Goal: Task Accomplishment & Management: Manage account settings

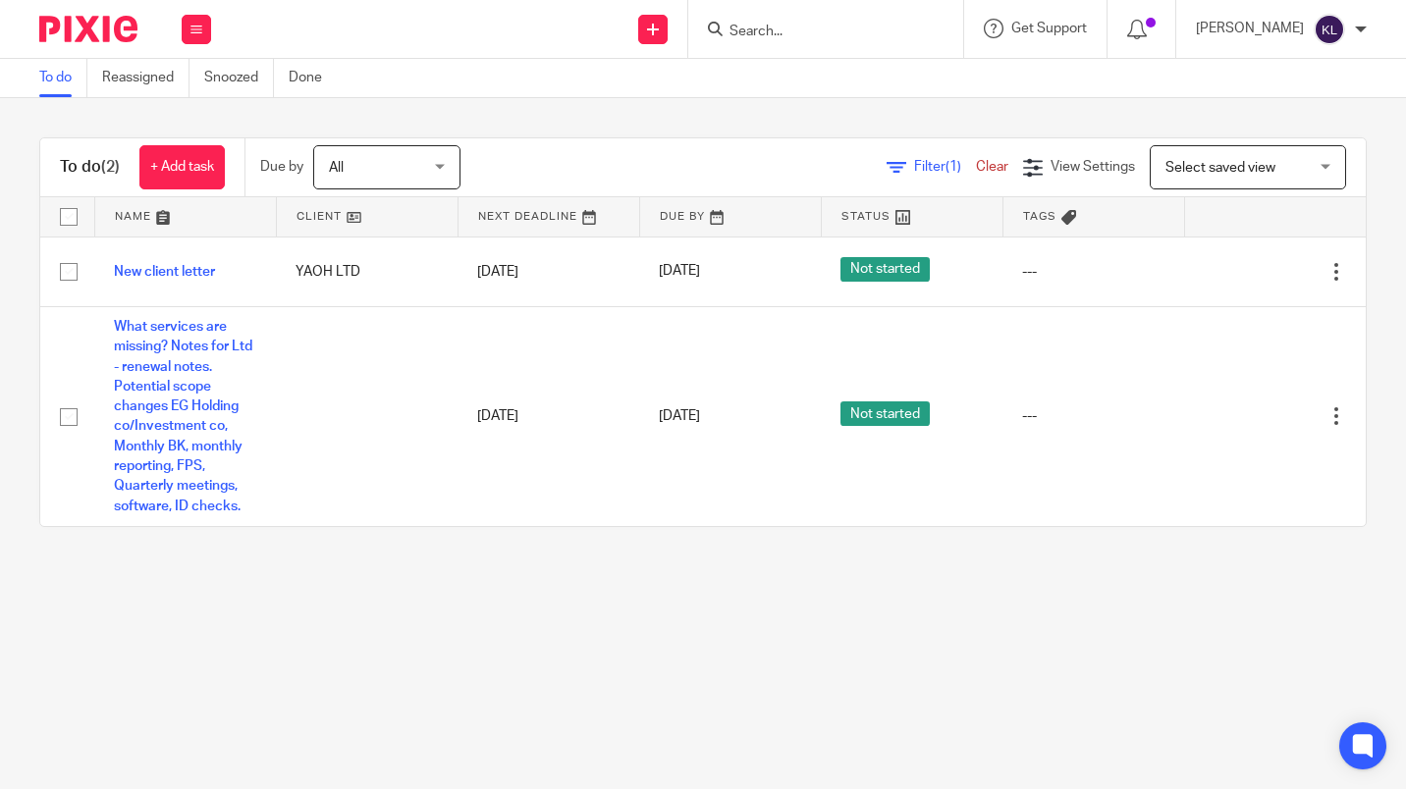
click at [191, 165] on link "+ Add task" at bounding box center [181, 167] width 85 height 44
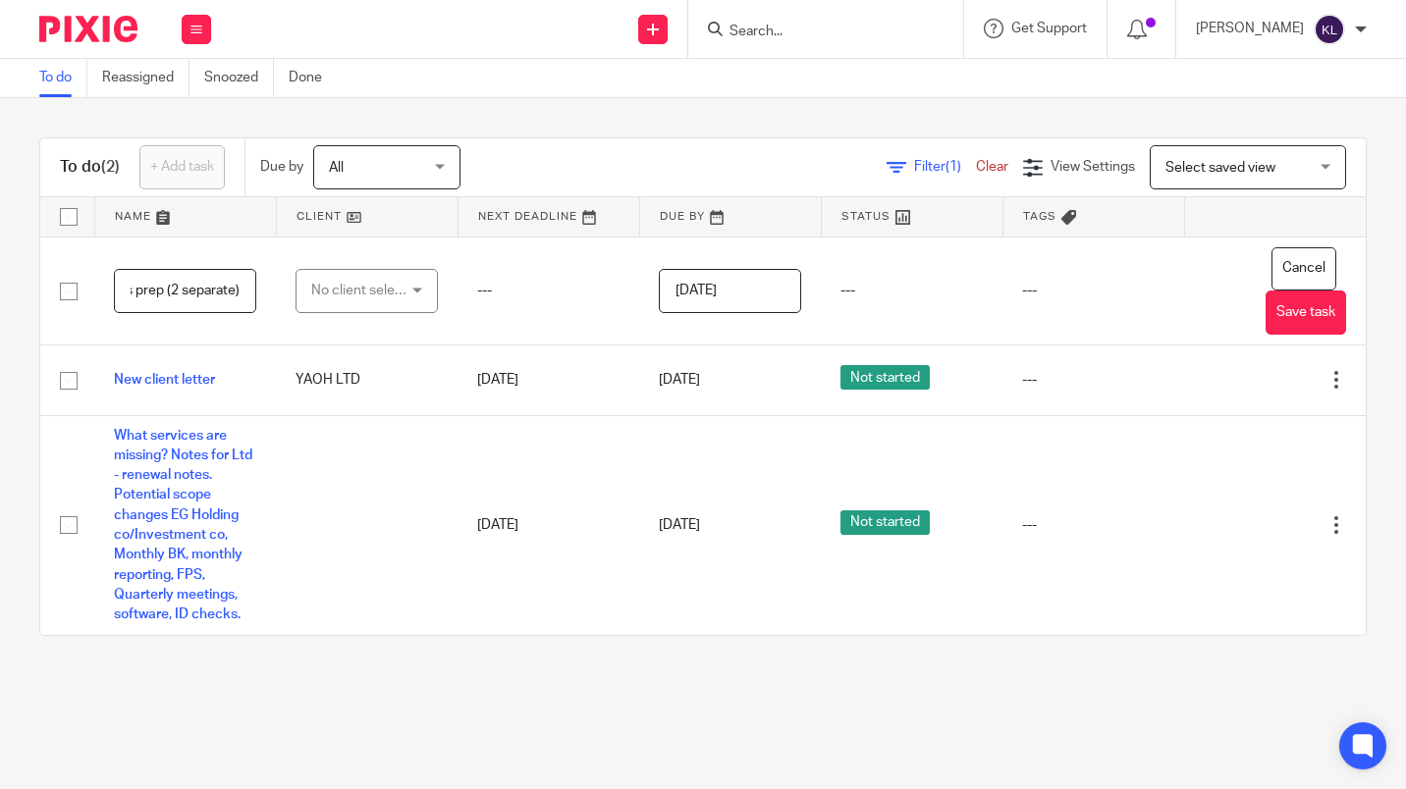
scroll to position [0, 149]
type input "meetings with accounts prep (2 separate)"
click at [1298, 319] on button "Save task" at bounding box center [1306, 313] width 81 height 44
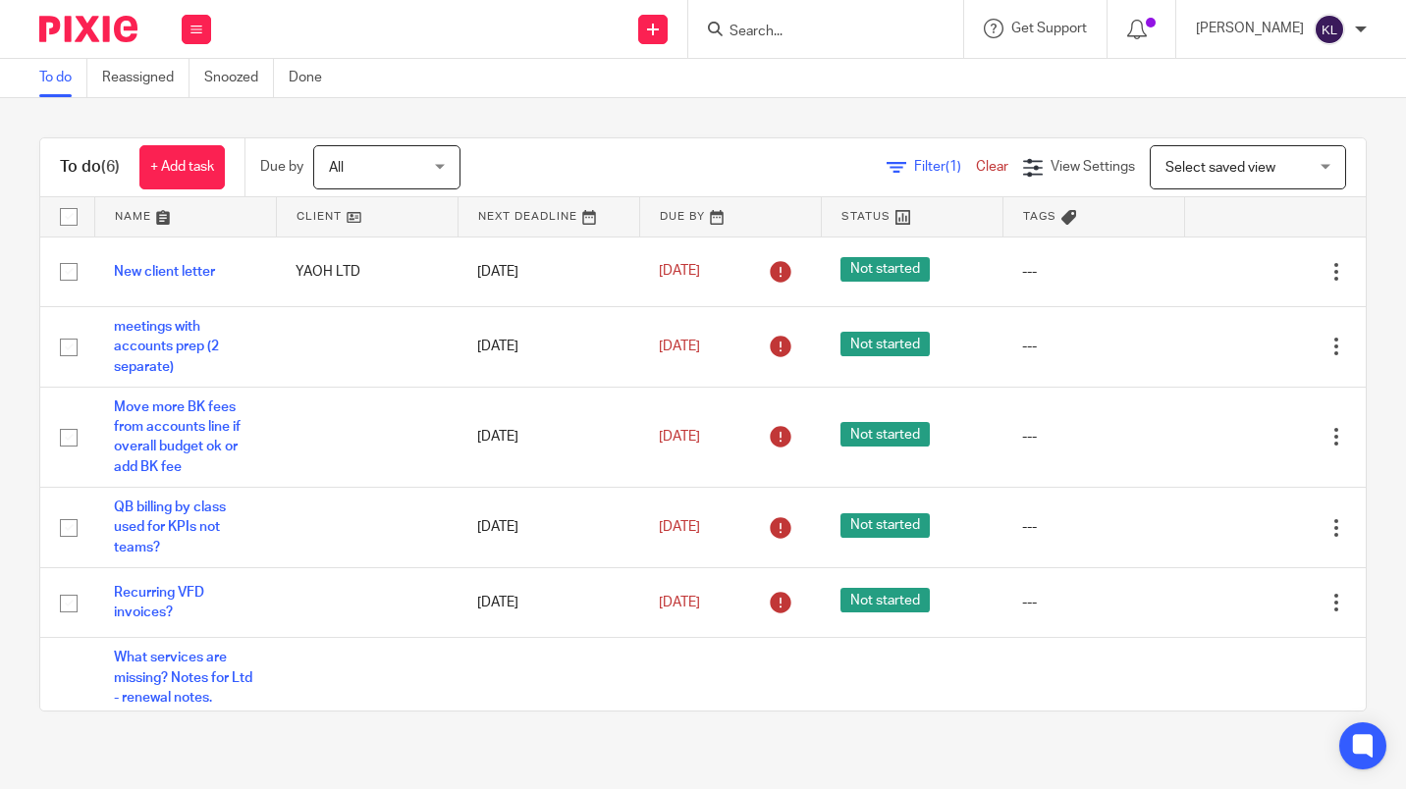
click at [1228, 269] on icon at bounding box center [1238, 272] width 20 height 20
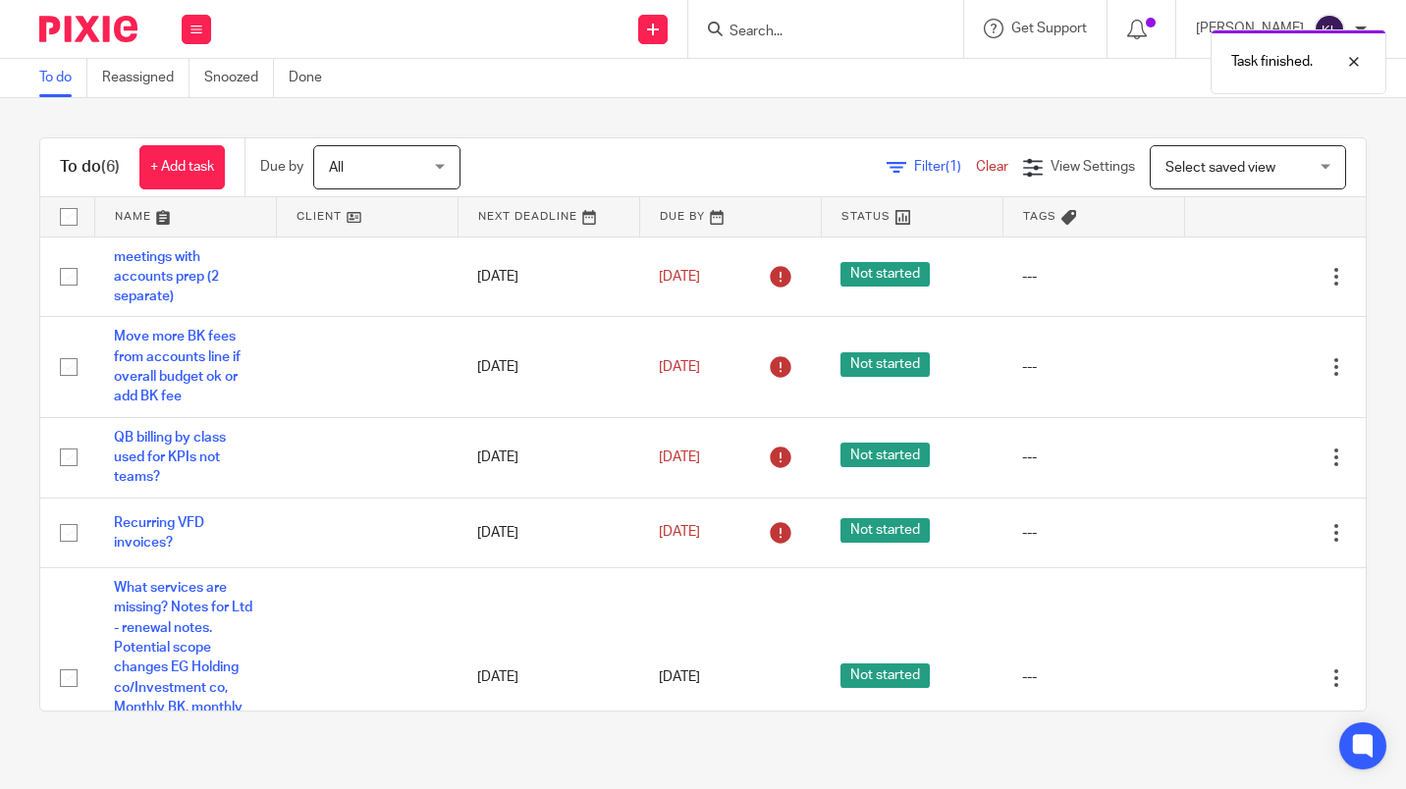
click at [666, 267] on link "[DATE]" at bounding box center [703, 277] width 88 height 21
click at [681, 357] on link "13 Sep 2025" at bounding box center [703, 367] width 88 height 21
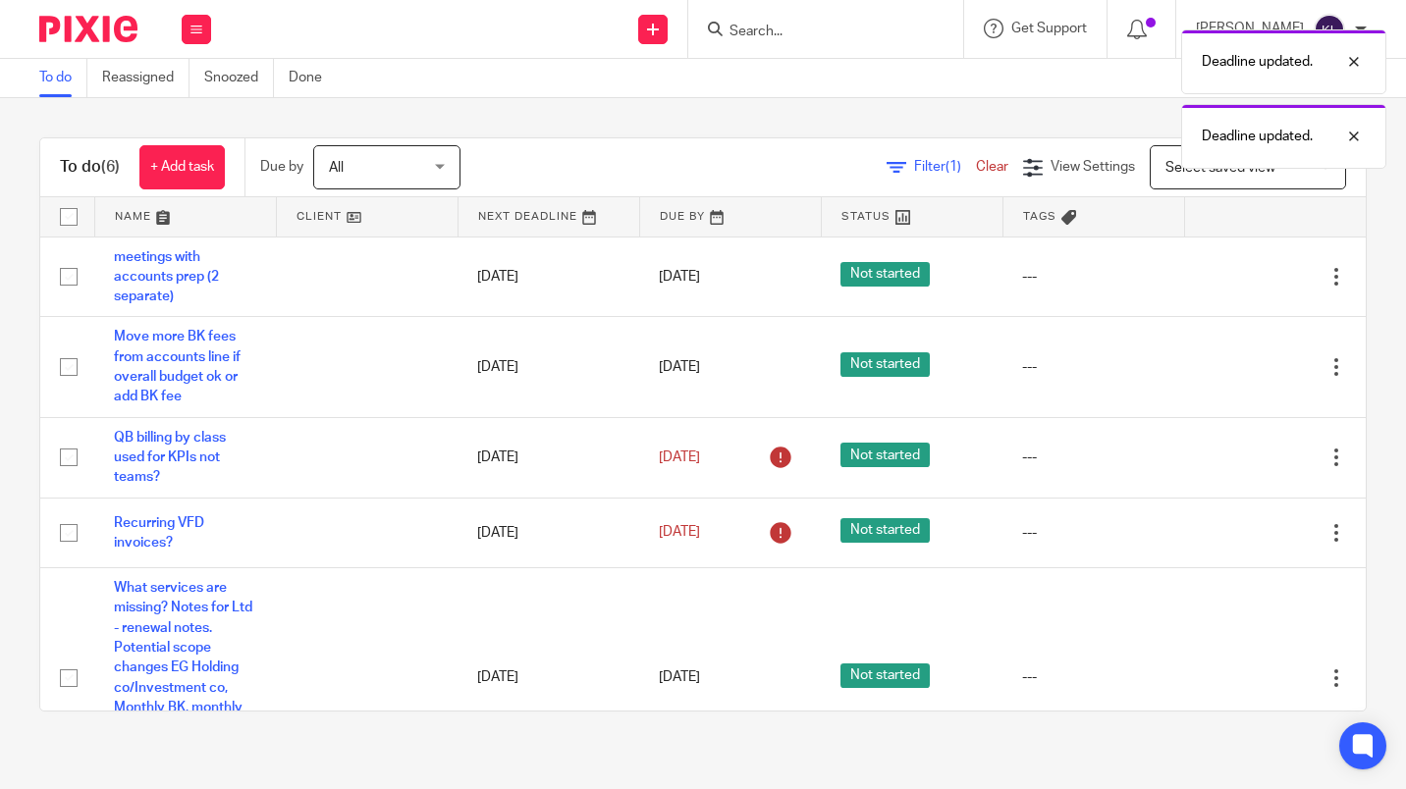
click at [700, 448] on link "13 Sep 2025" at bounding box center [703, 458] width 88 height 21
click at [668, 522] on link "13 Sep 2025" at bounding box center [703, 532] width 88 height 21
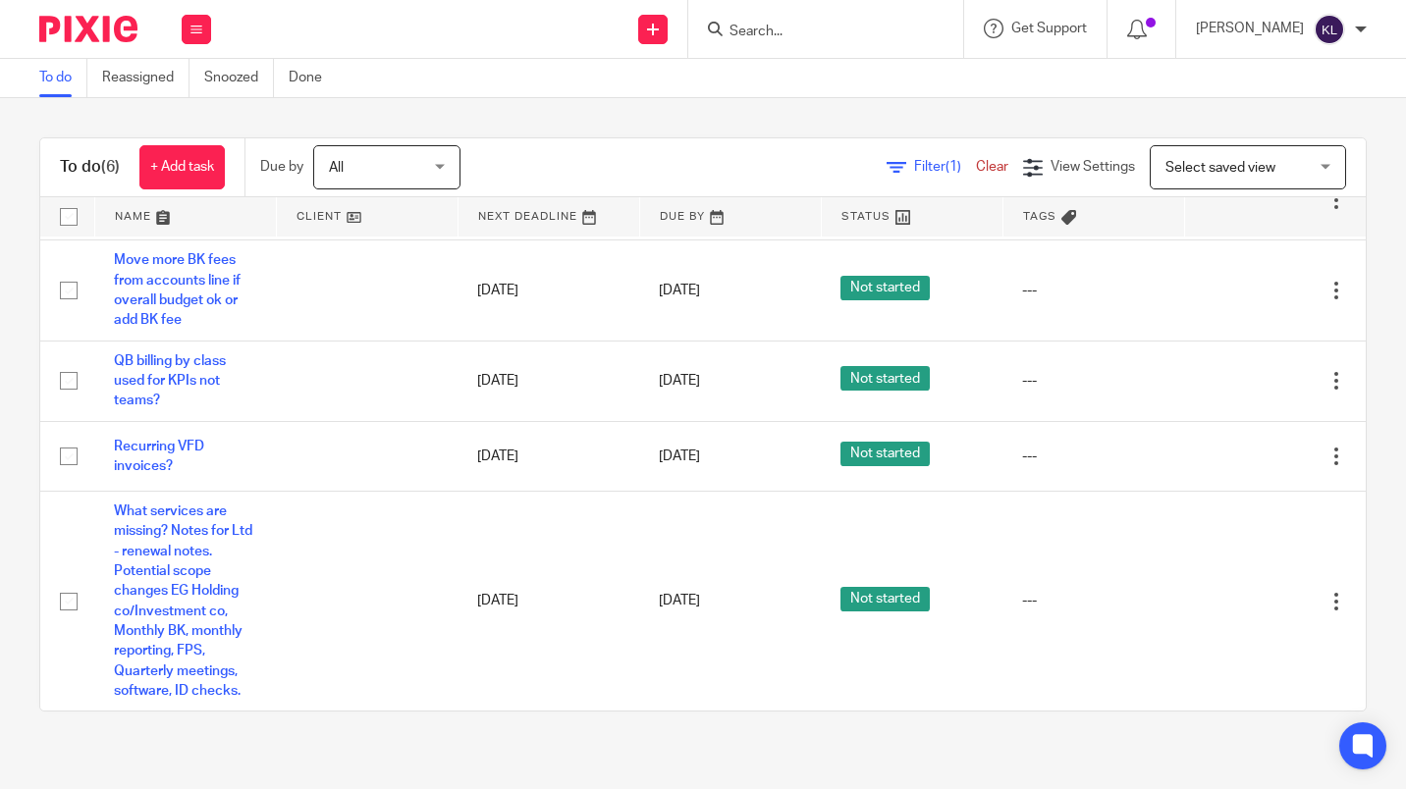
click at [222, 83] on link "Snoozed" at bounding box center [239, 78] width 70 height 38
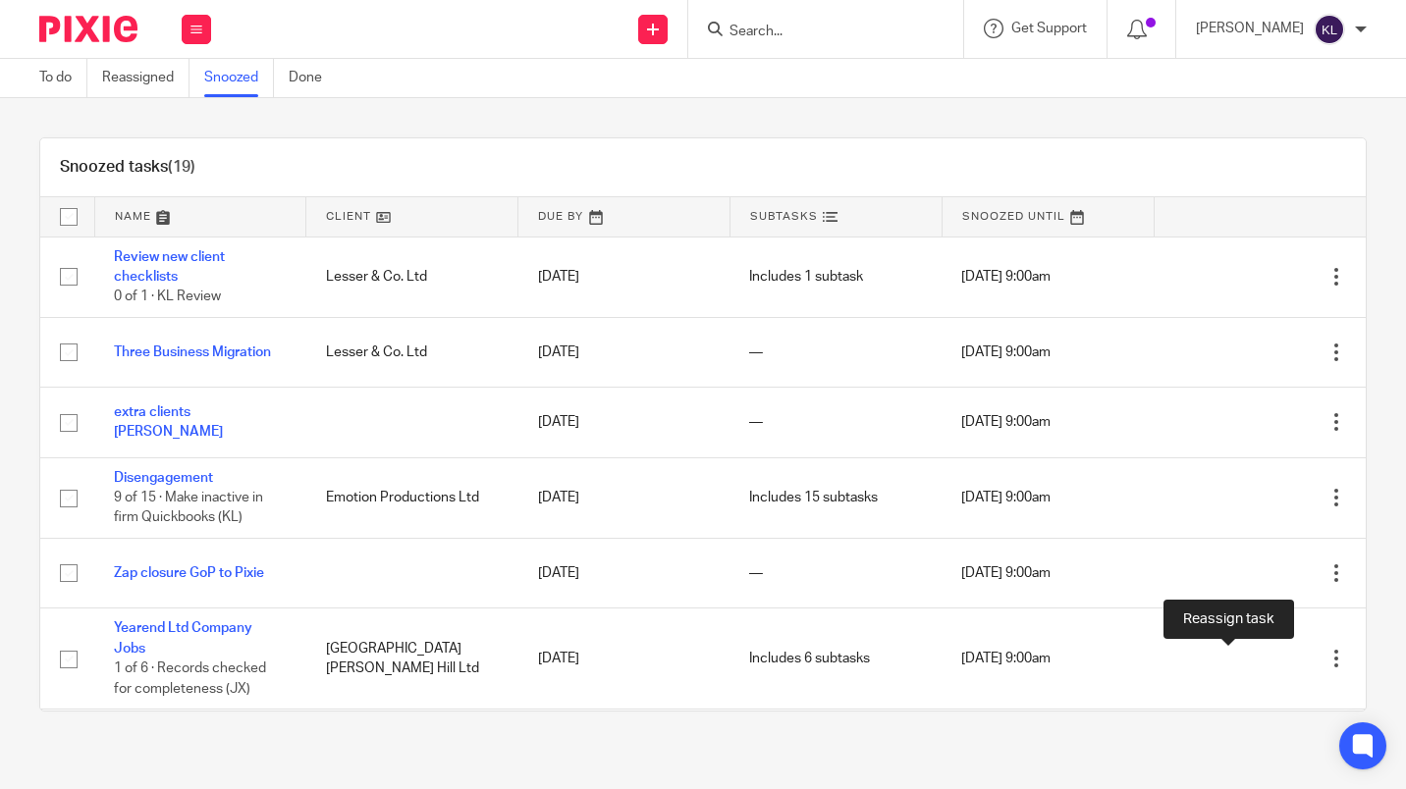
click at [1258, 652] on icon at bounding box center [1268, 660] width 20 height 20
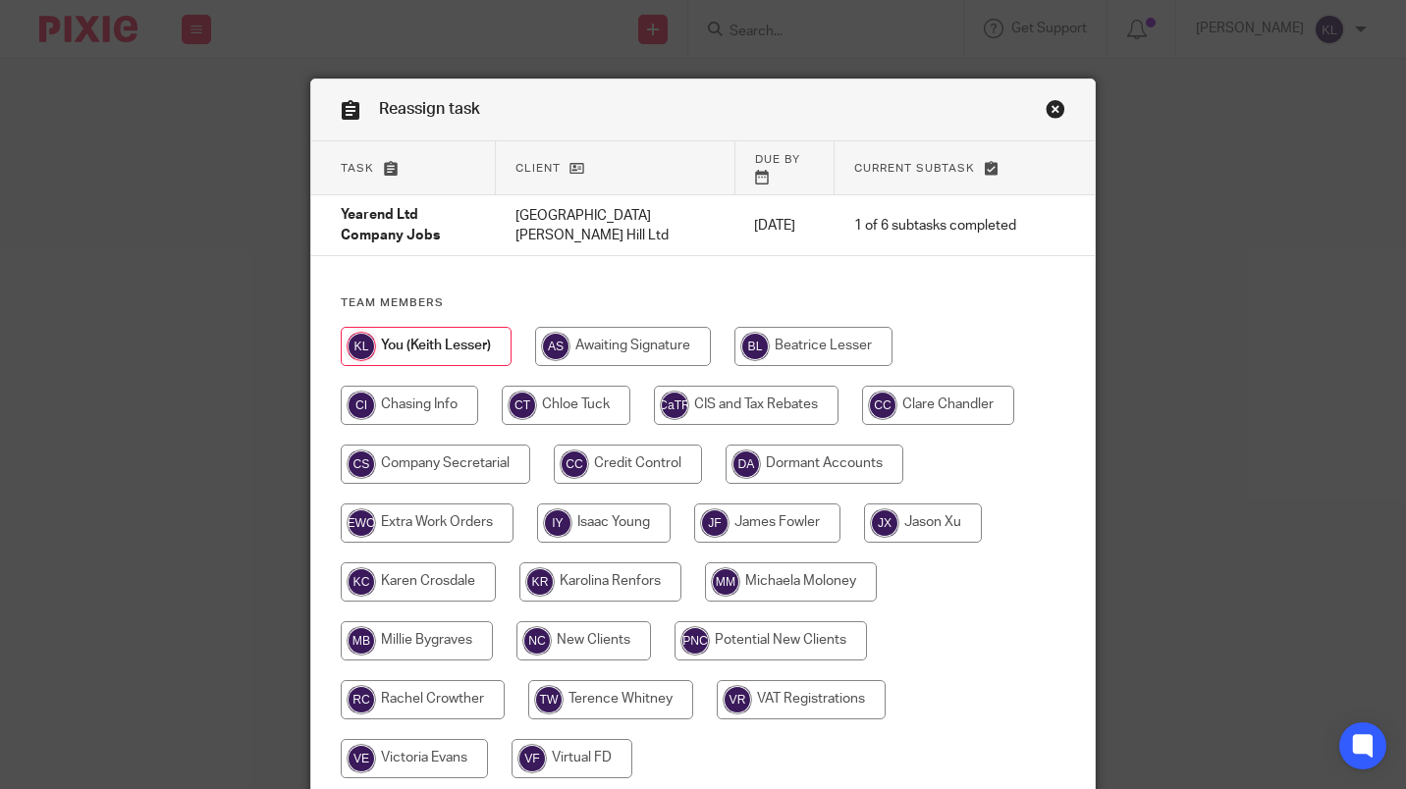
click at [789, 568] on input "radio" at bounding box center [791, 582] width 172 height 39
radio input "true"
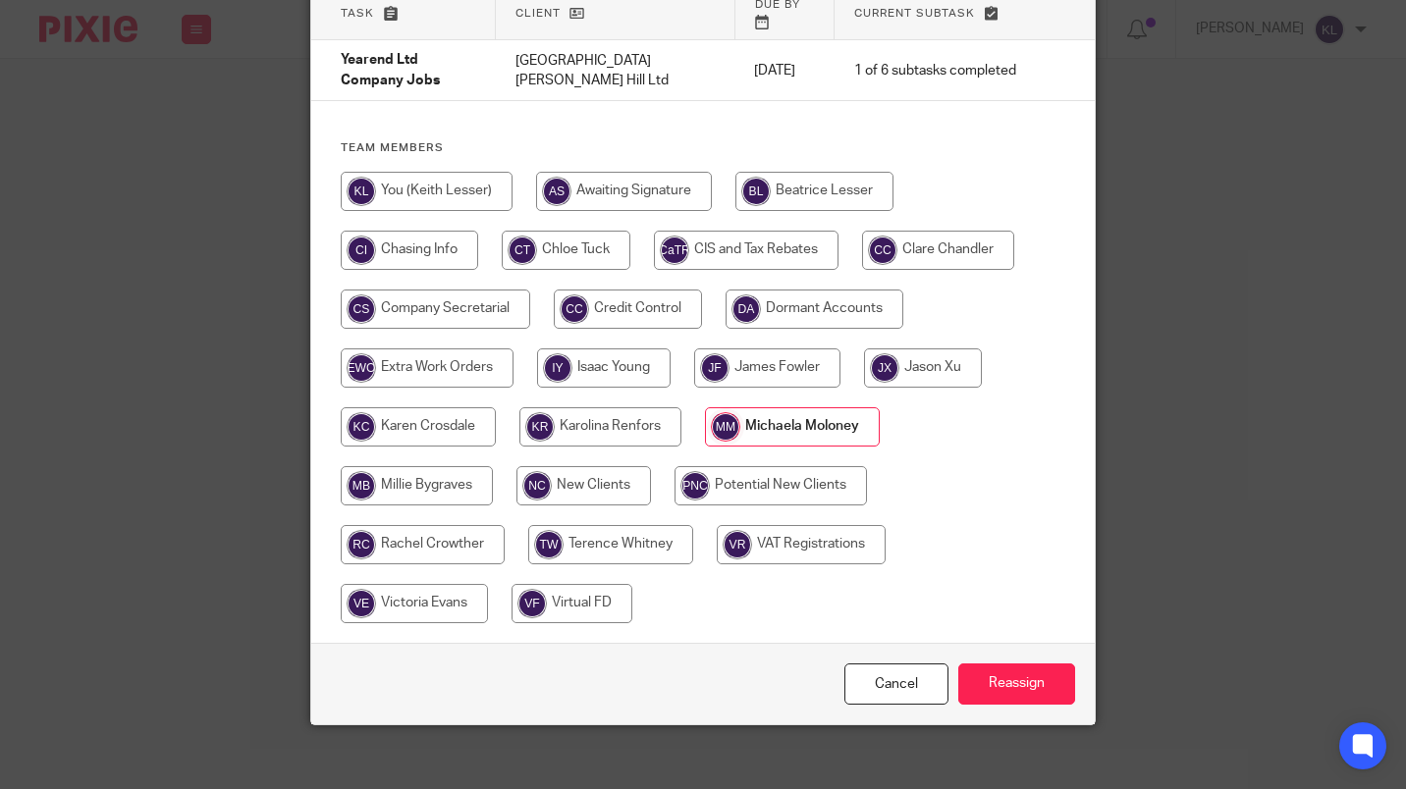
click at [1029, 679] on input "Reassign" at bounding box center [1016, 685] width 117 height 42
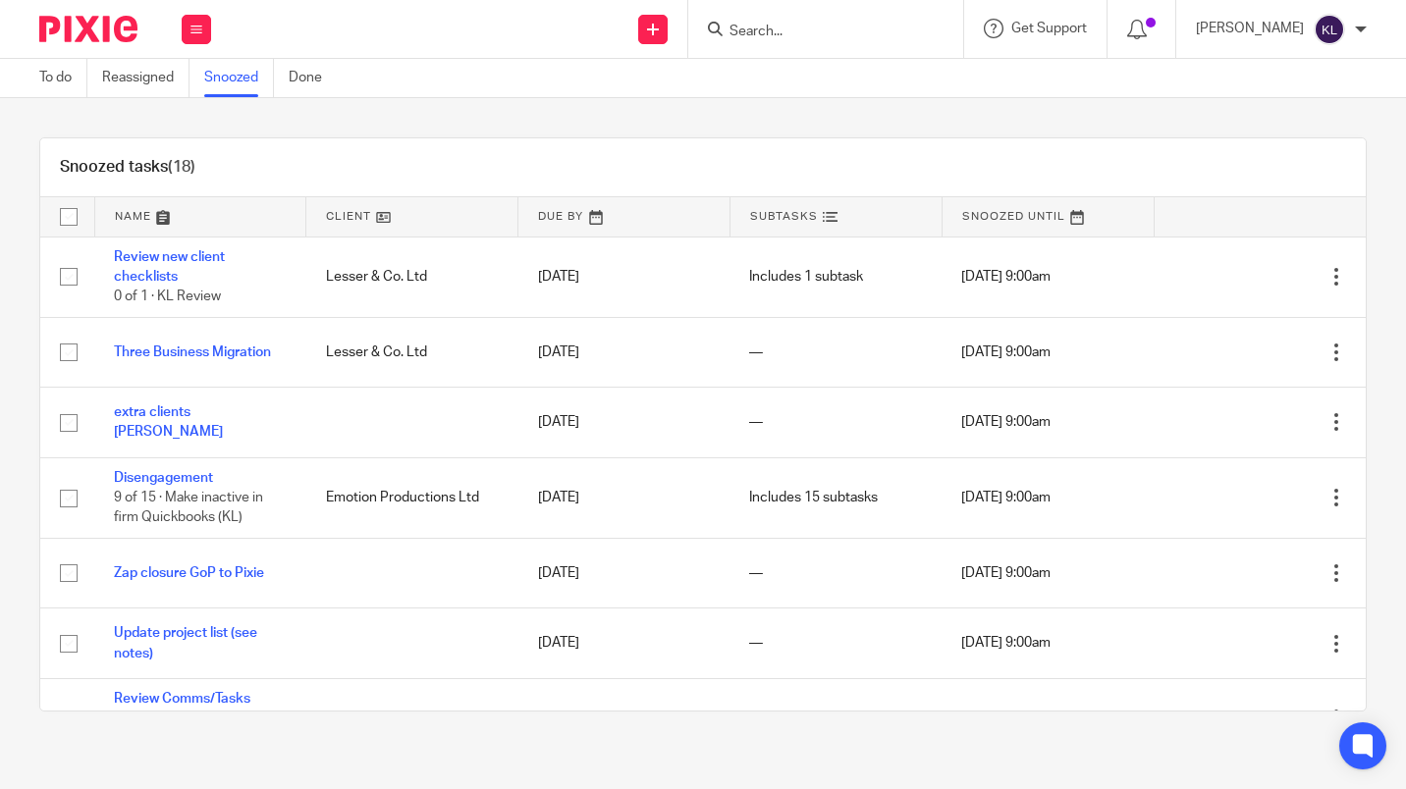
click at [1254, 510] on div "Open Mark as done Edit task Delete" at bounding box center [1259, 497] width 173 height 49
click at [1292, 508] on icon at bounding box center [1302, 498] width 20 height 20
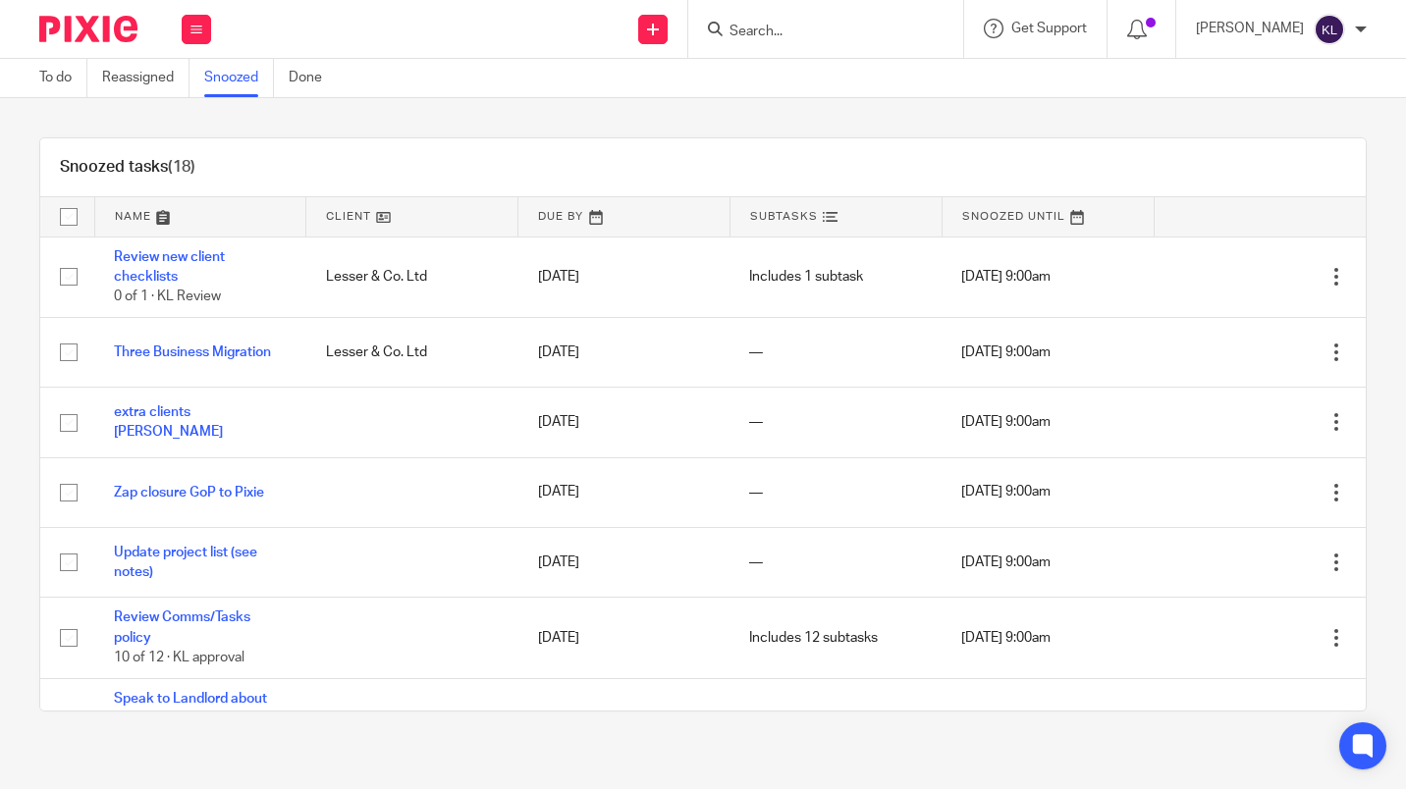
click at [59, 78] on link "To do" at bounding box center [63, 78] width 48 height 38
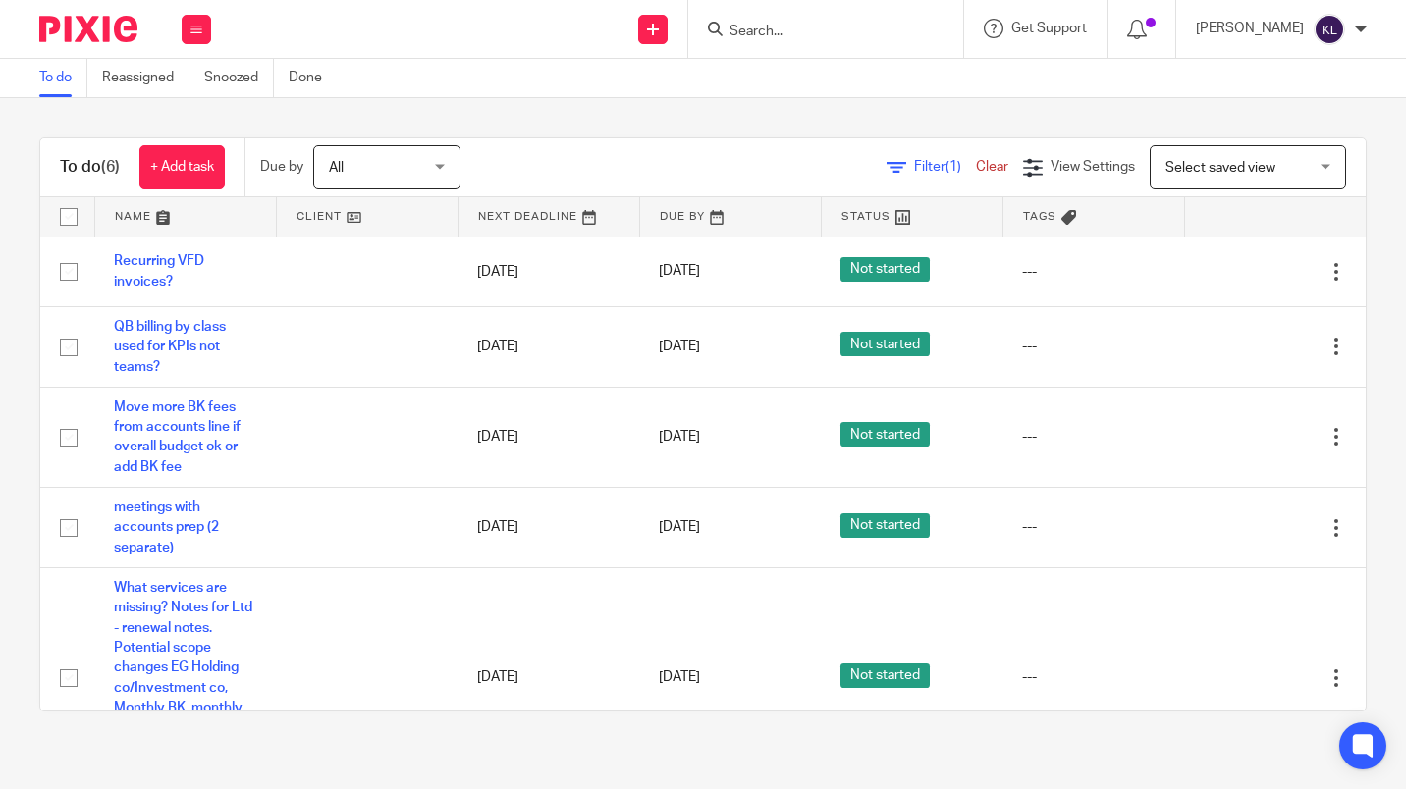
click at [828, 36] on input "Search" at bounding box center [816, 33] width 177 height 18
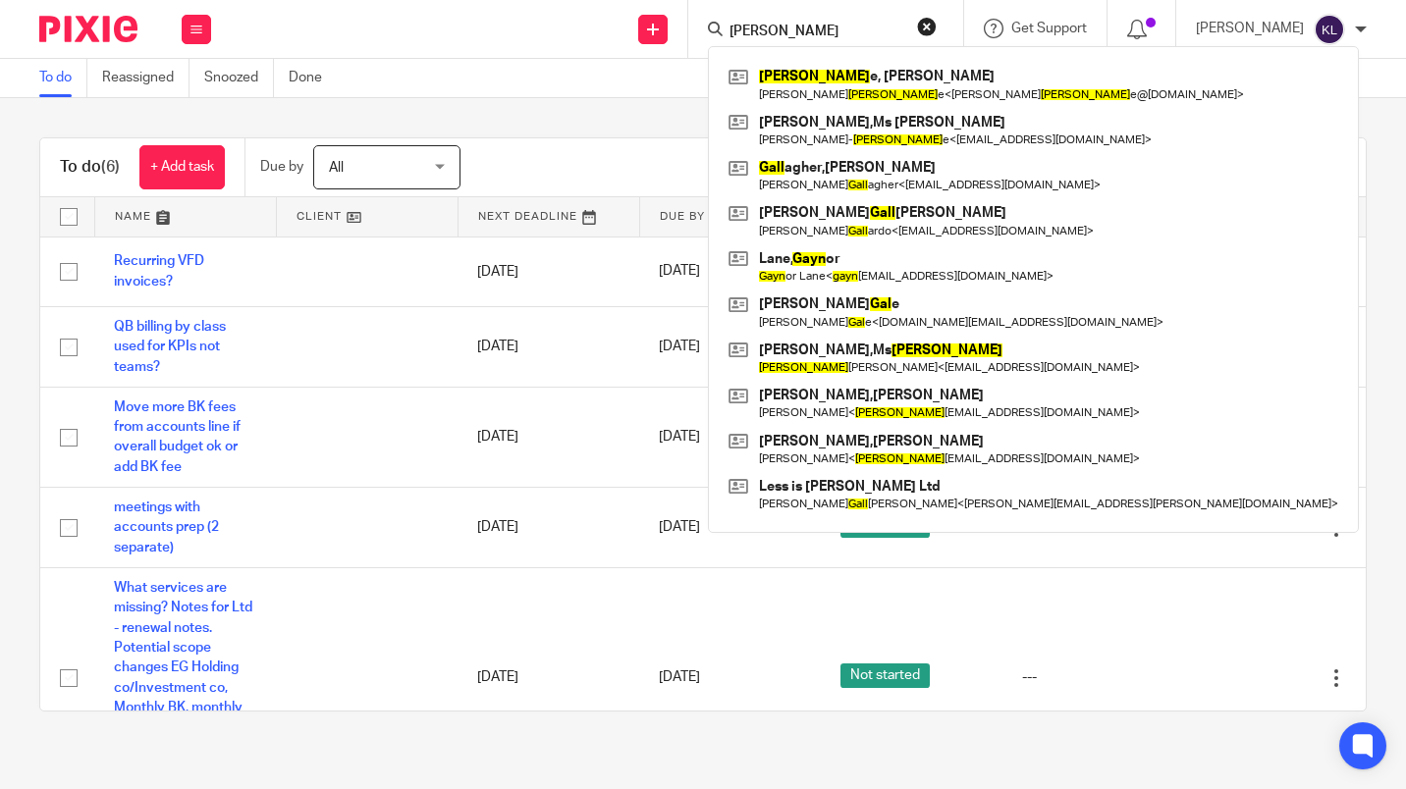
type input "gayl"
click at [879, 91] on link at bounding box center [1034, 84] width 620 height 45
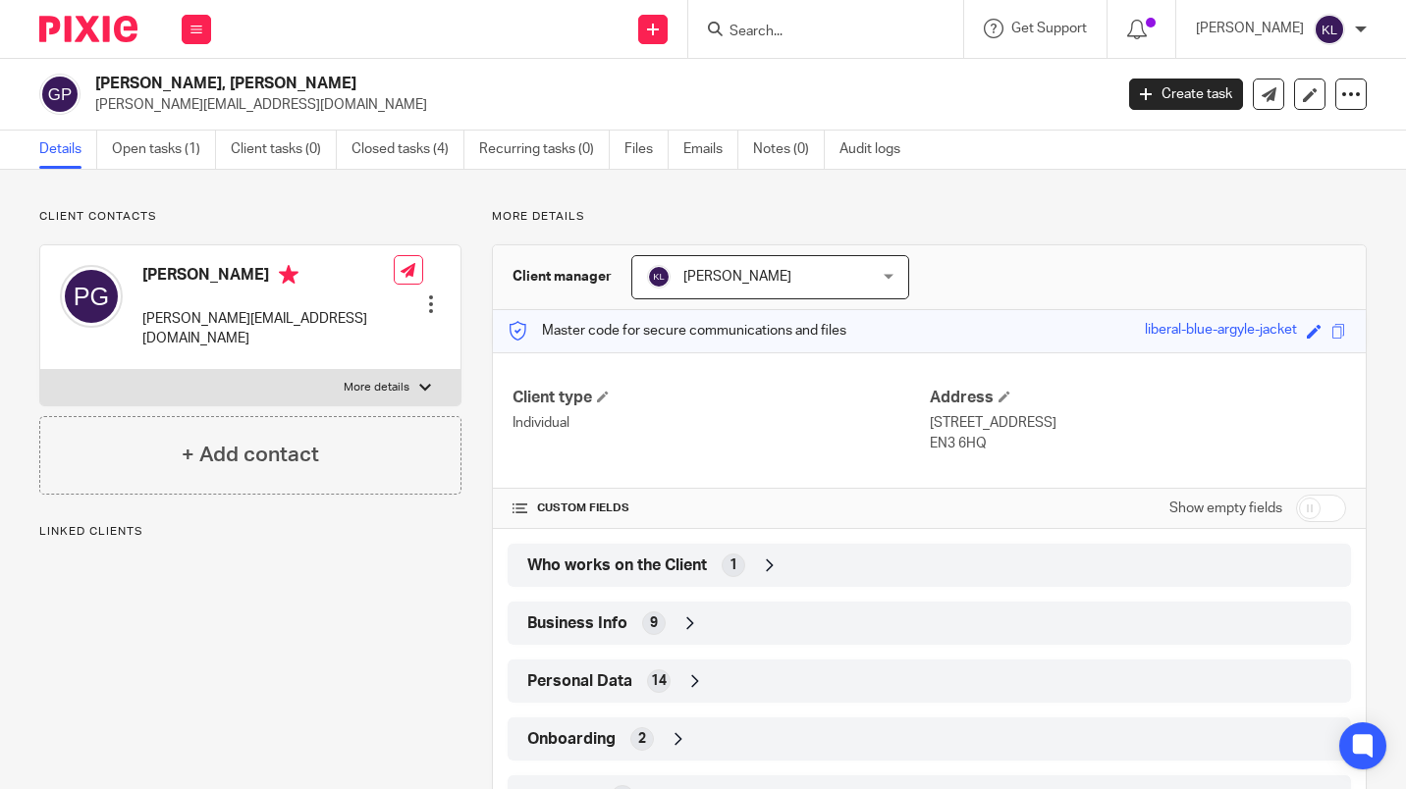
click at [165, 150] on link "Open tasks (1)" at bounding box center [164, 150] width 104 height 38
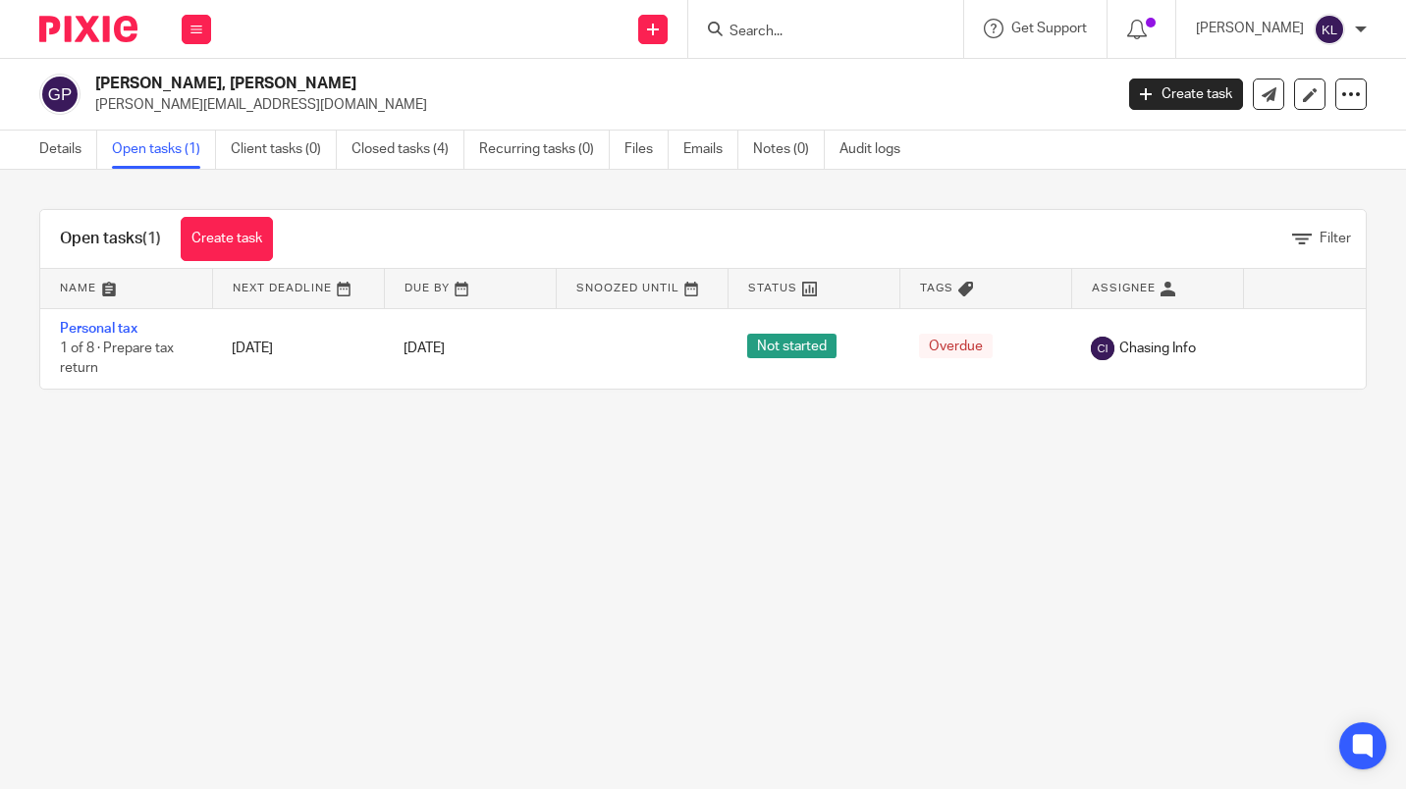
click at [432, 348] on link "[DATE]" at bounding box center [448, 349] width 88 height 21
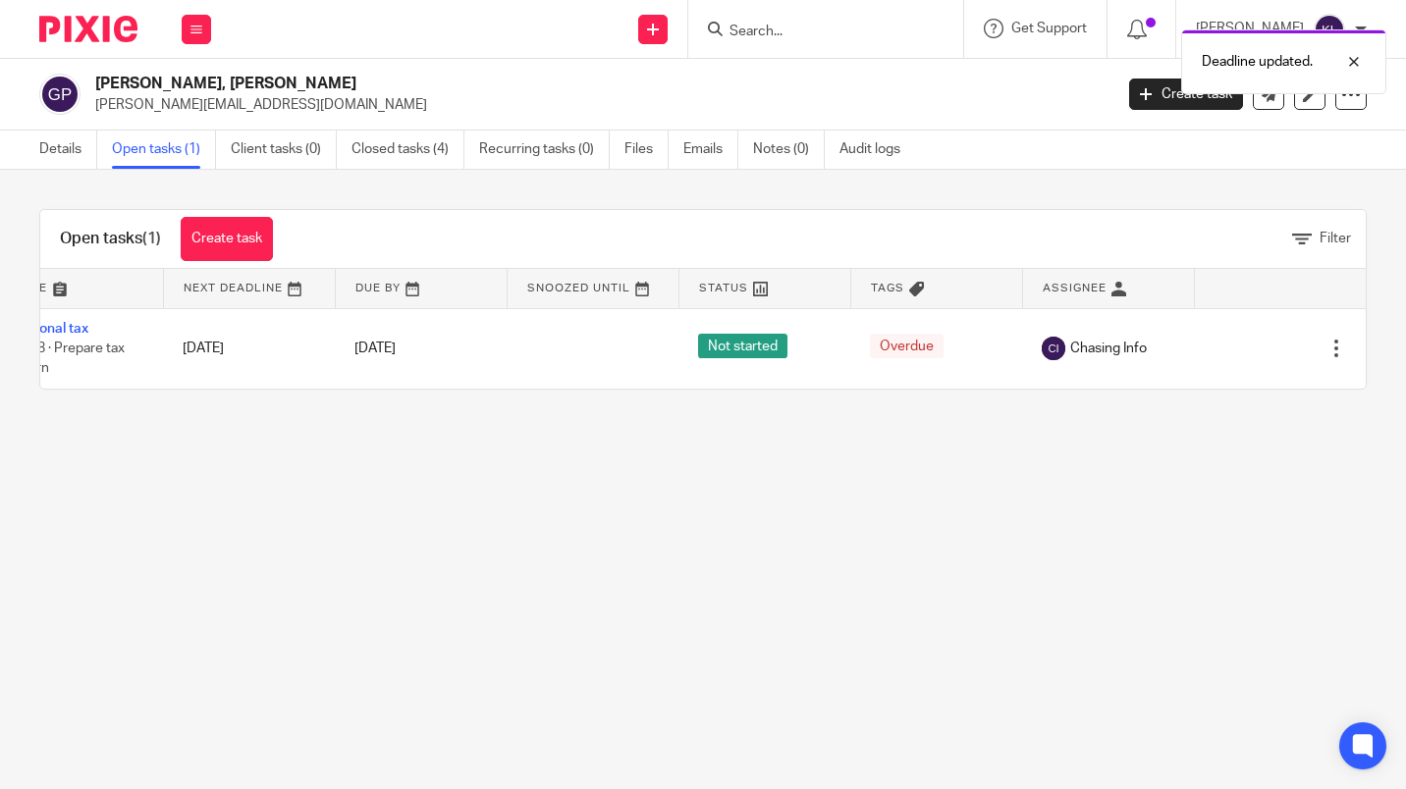
click at [1258, 352] on icon at bounding box center [1268, 349] width 20 height 20
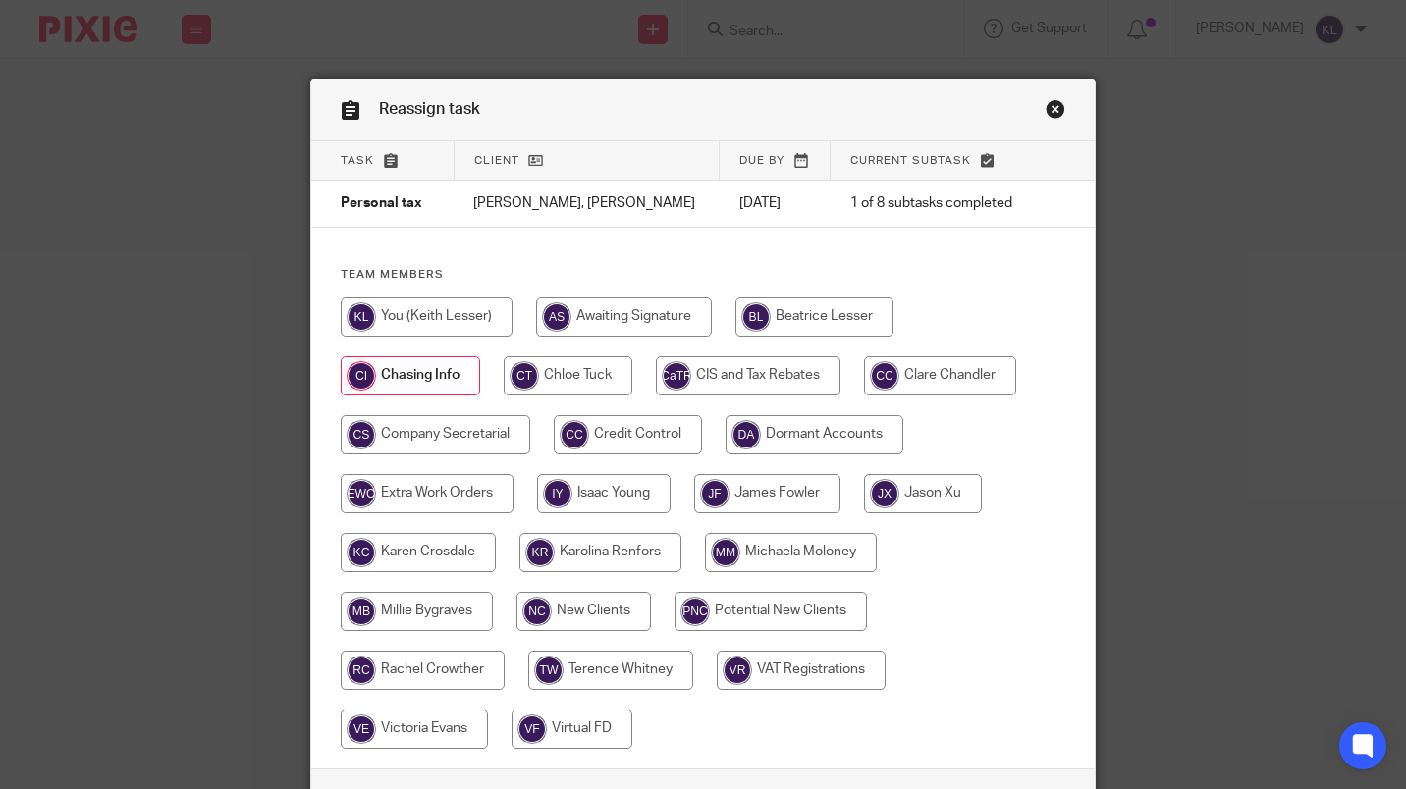
click at [909, 508] on input "radio" at bounding box center [923, 493] width 118 height 39
radio input "true"
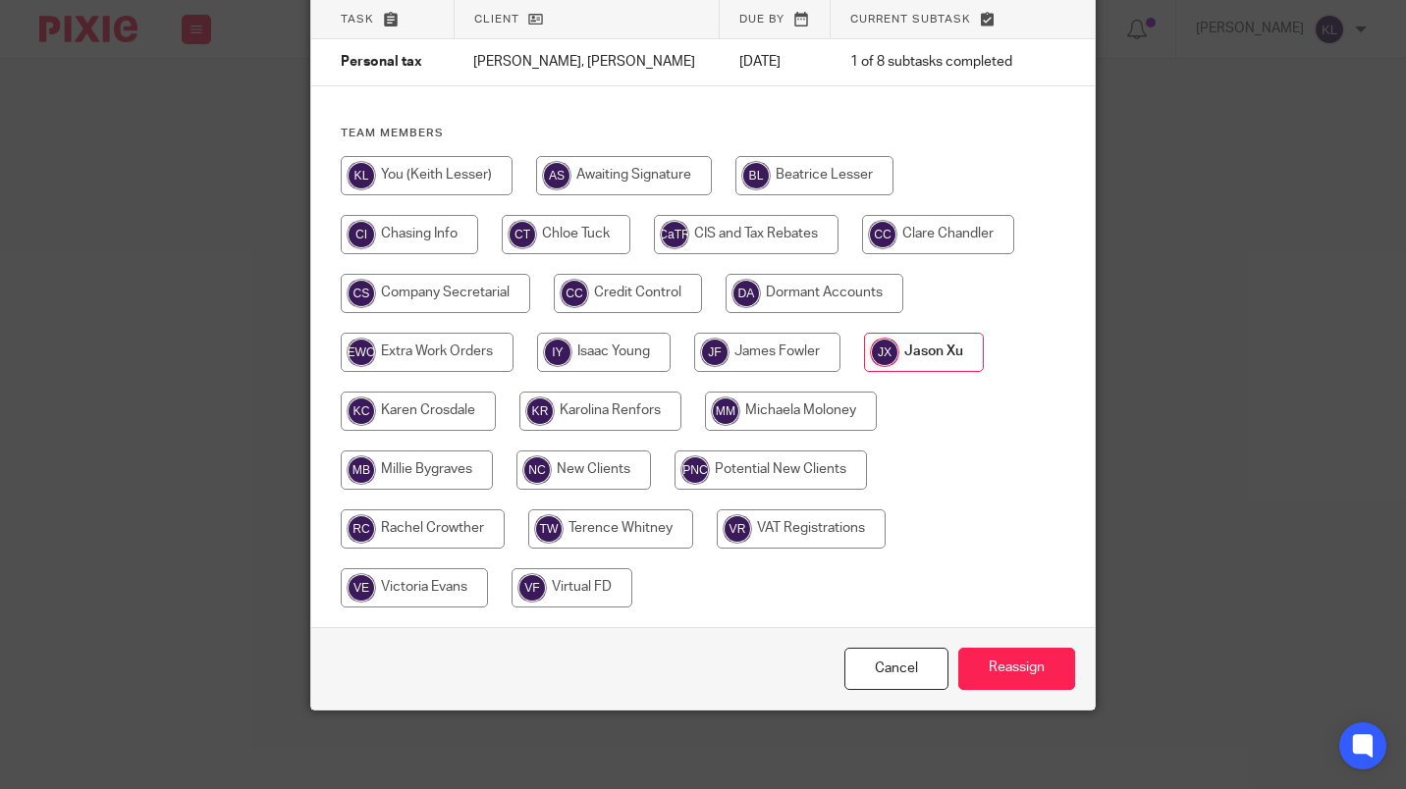
click at [1027, 669] on input "Reassign" at bounding box center [1016, 669] width 117 height 42
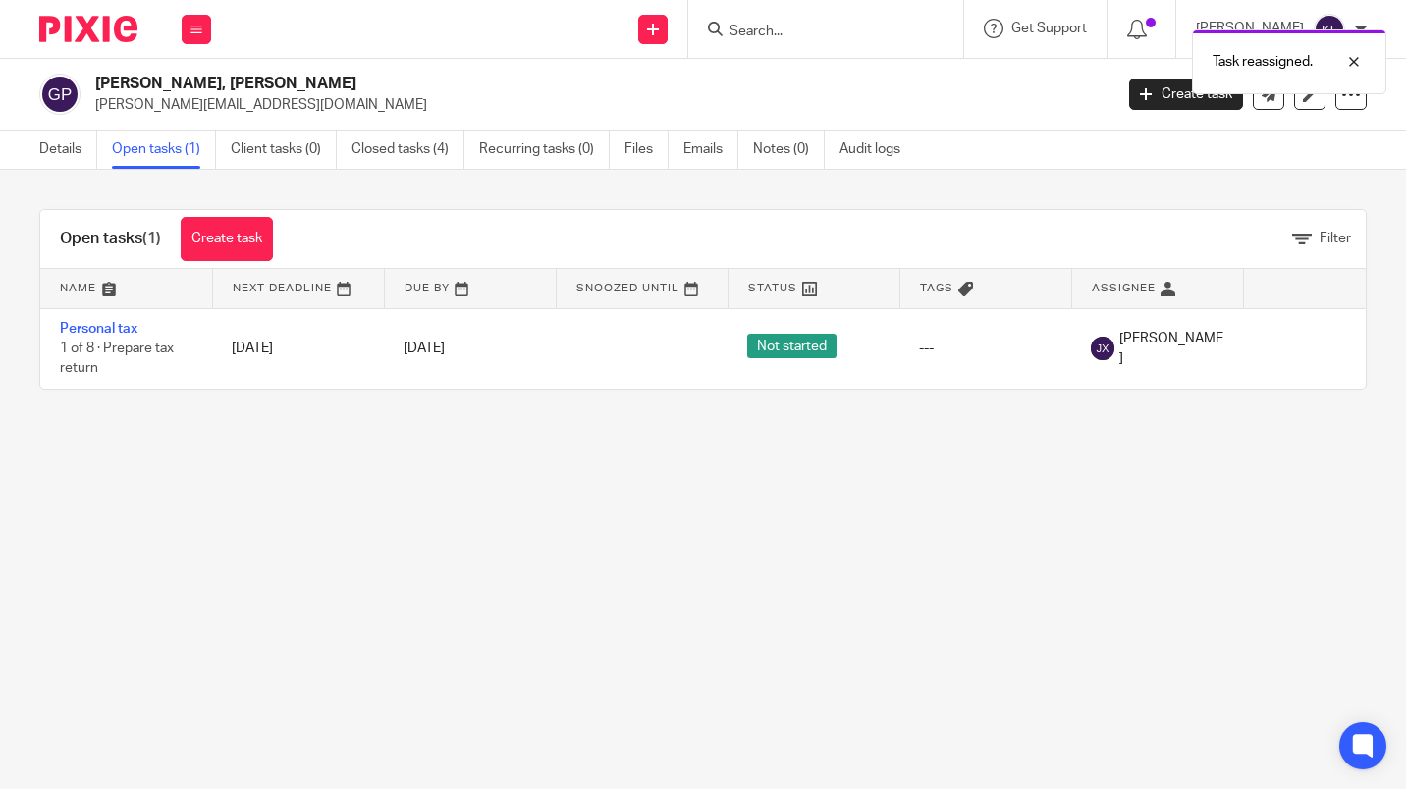
click at [804, 35] on div "Task reassigned." at bounding box center [1044, 57] width 683 height 75
click at [798, 32] on div "Task reassigned." at bounding box center [1044, 57] width 683 height 75
click at [803, 36] on div "Task reassigned." at bounding box center [1044, 57] width 683 height 75
click at [1358, 65] on div at bounding box center [1339, 62] width 53 height 24
click at [856, 21] on form at bounding box center [832, 29] width 209 height 25
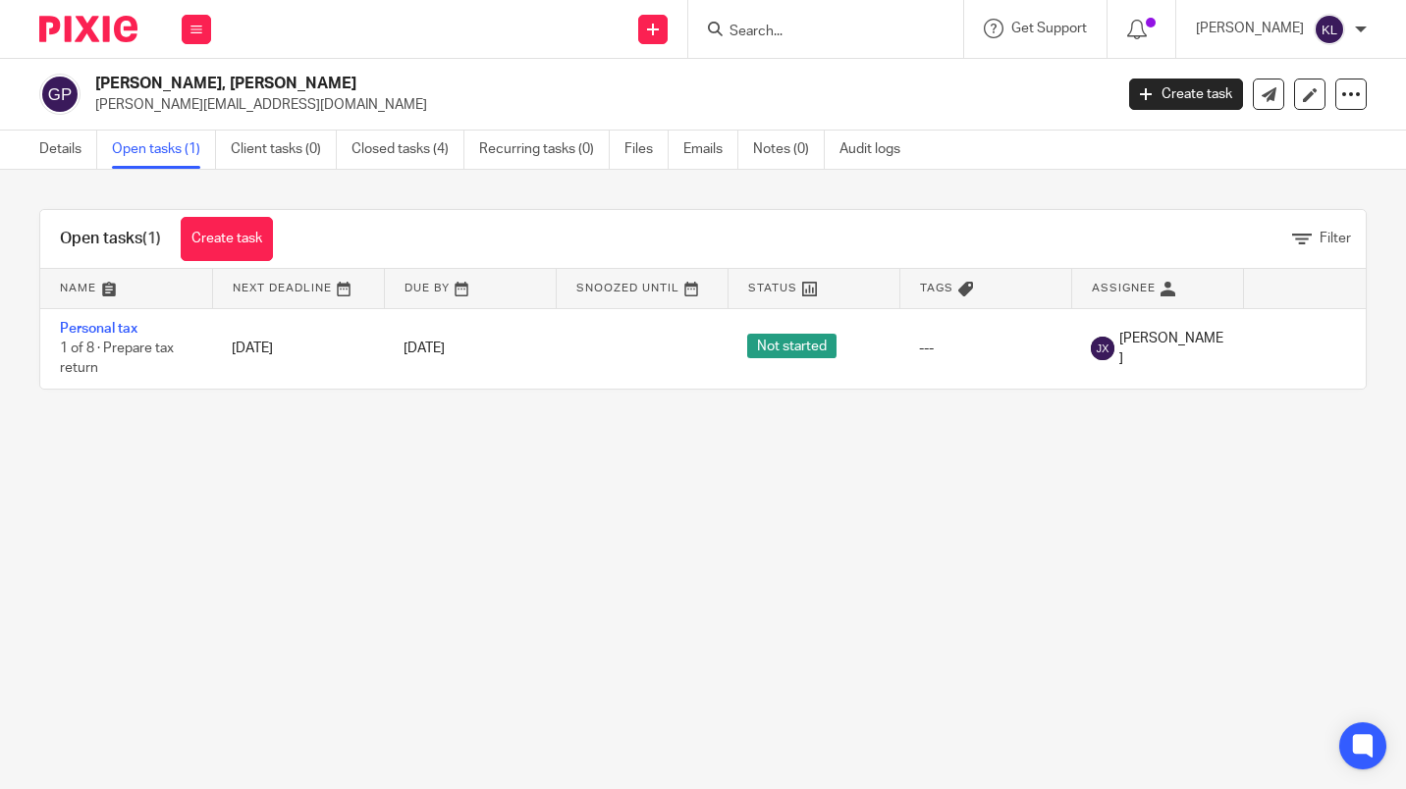
click at [845, 41] on div at bounding box center [825, 29] width 275 height 58
click at [821, 35] on input "Search" at bounding box center [816, 33] width 177 height 18
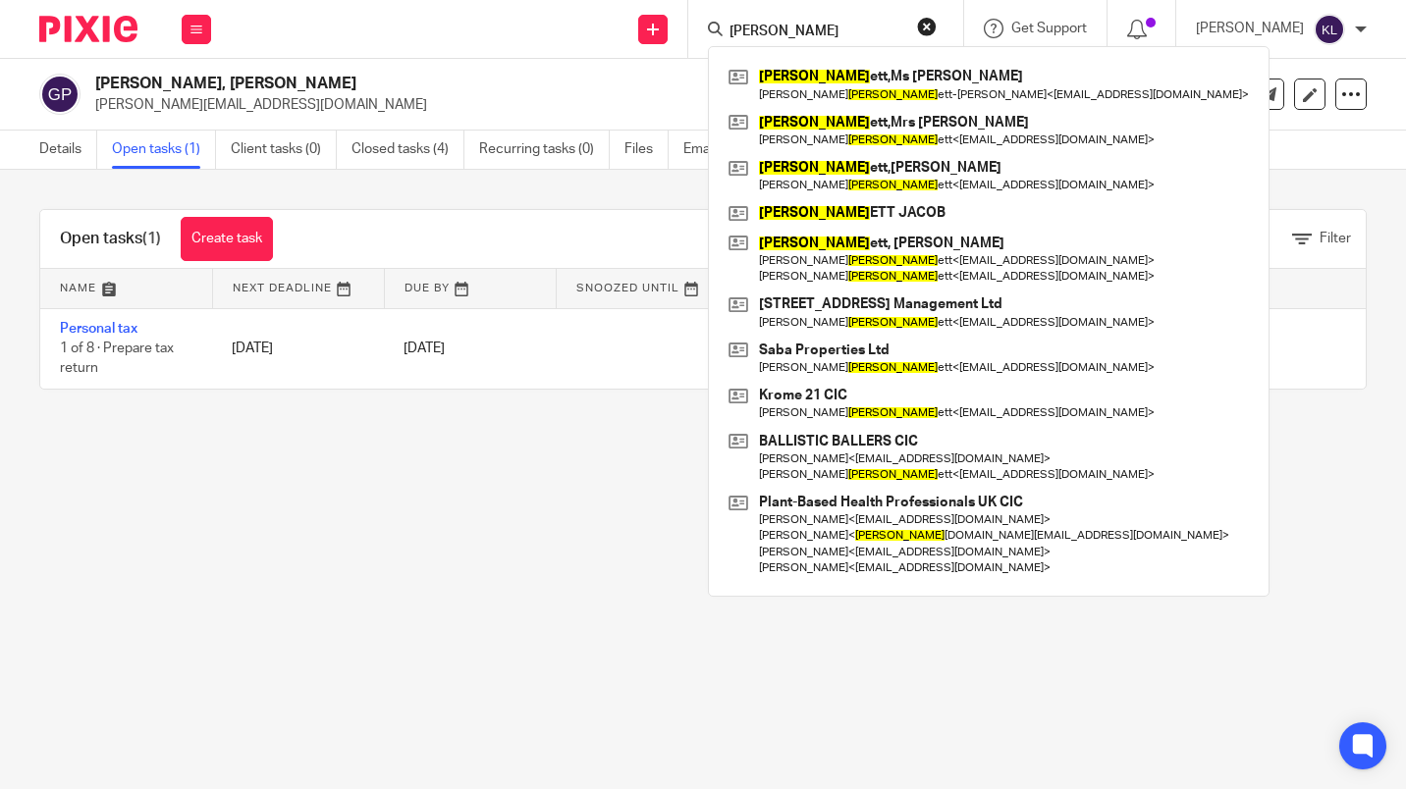
type input "benn"
click at [902, 84] on link at bounding box center [989, 84] width 530 height 45
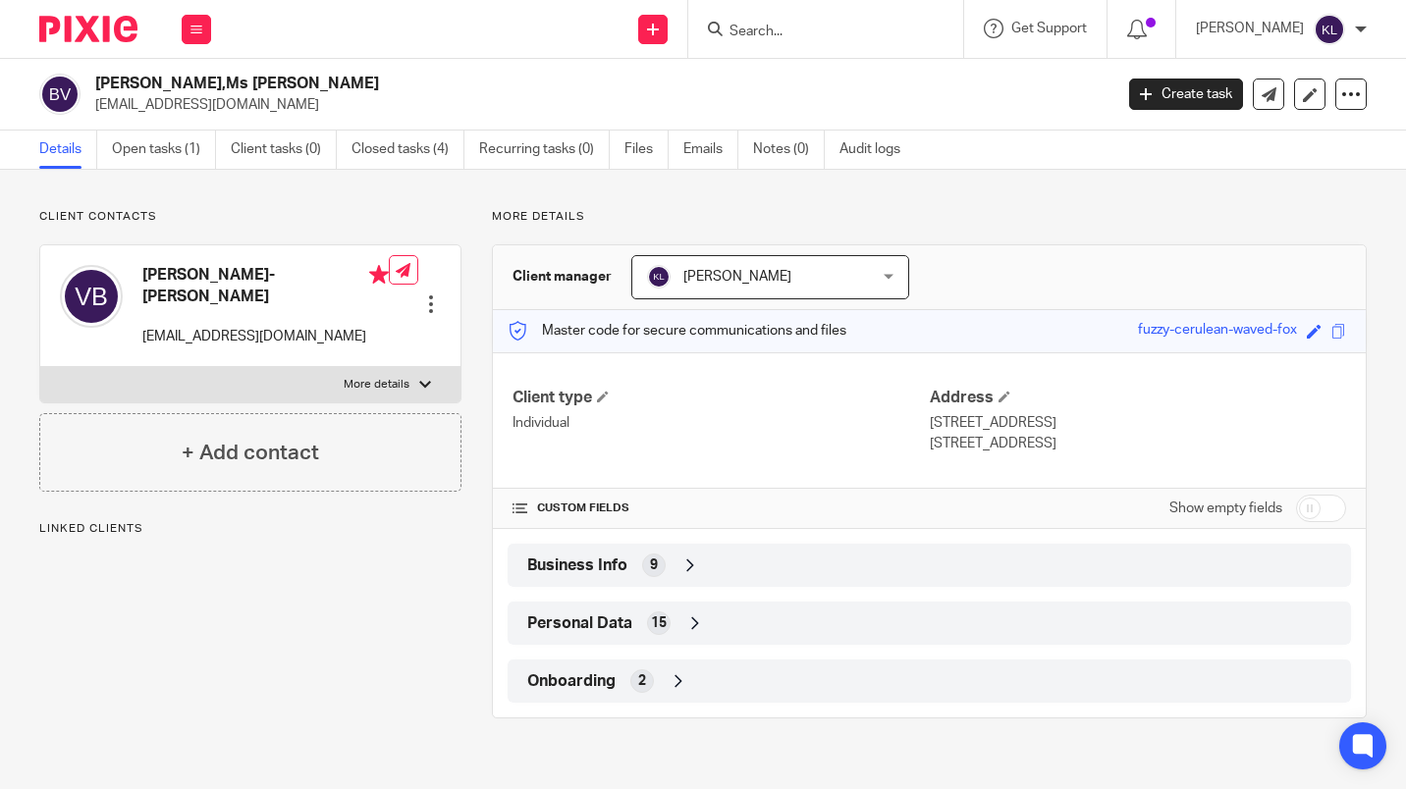
click at [129, 152] on link "Open tasks (1)" at bounding box center [164, 150] width 104 height 38
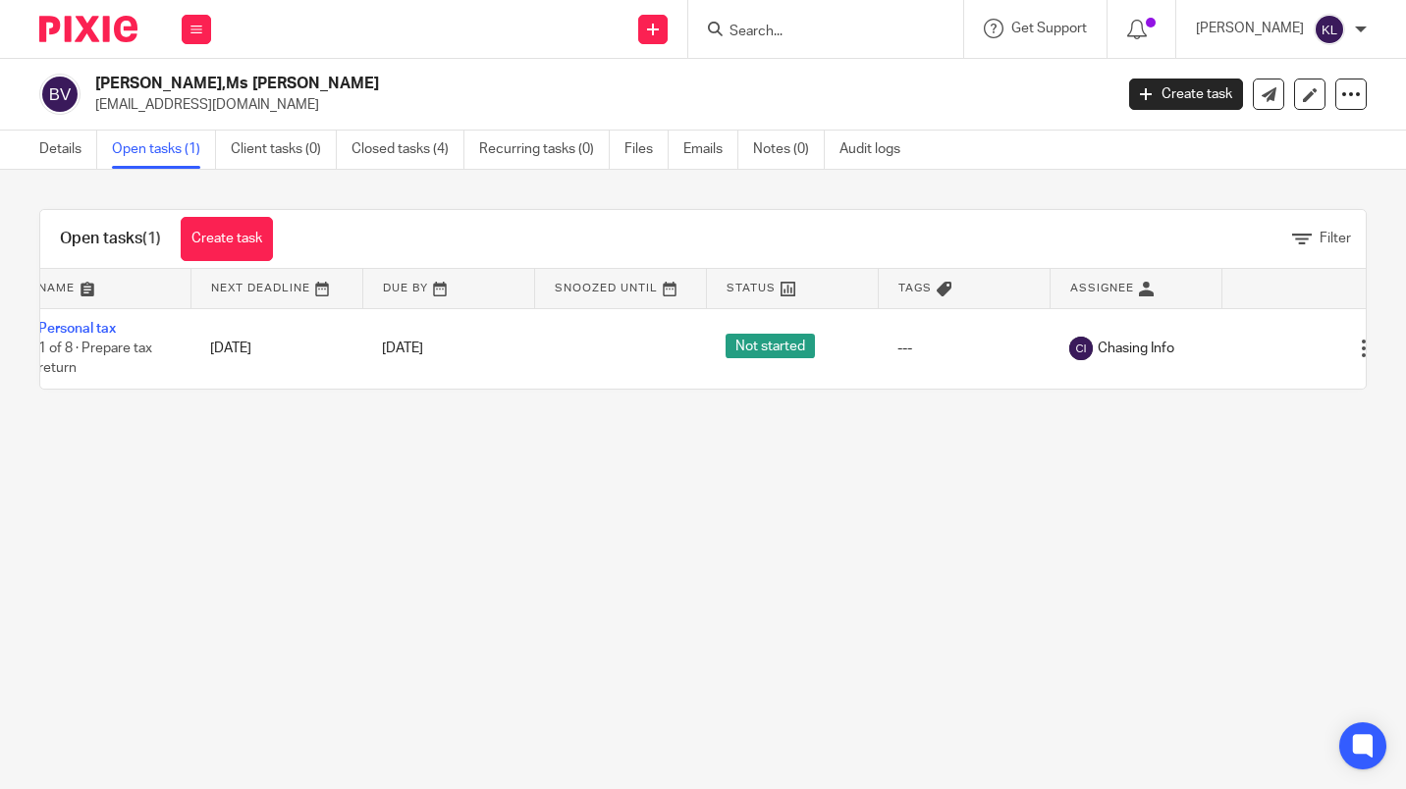
scroll to position [0, 79]
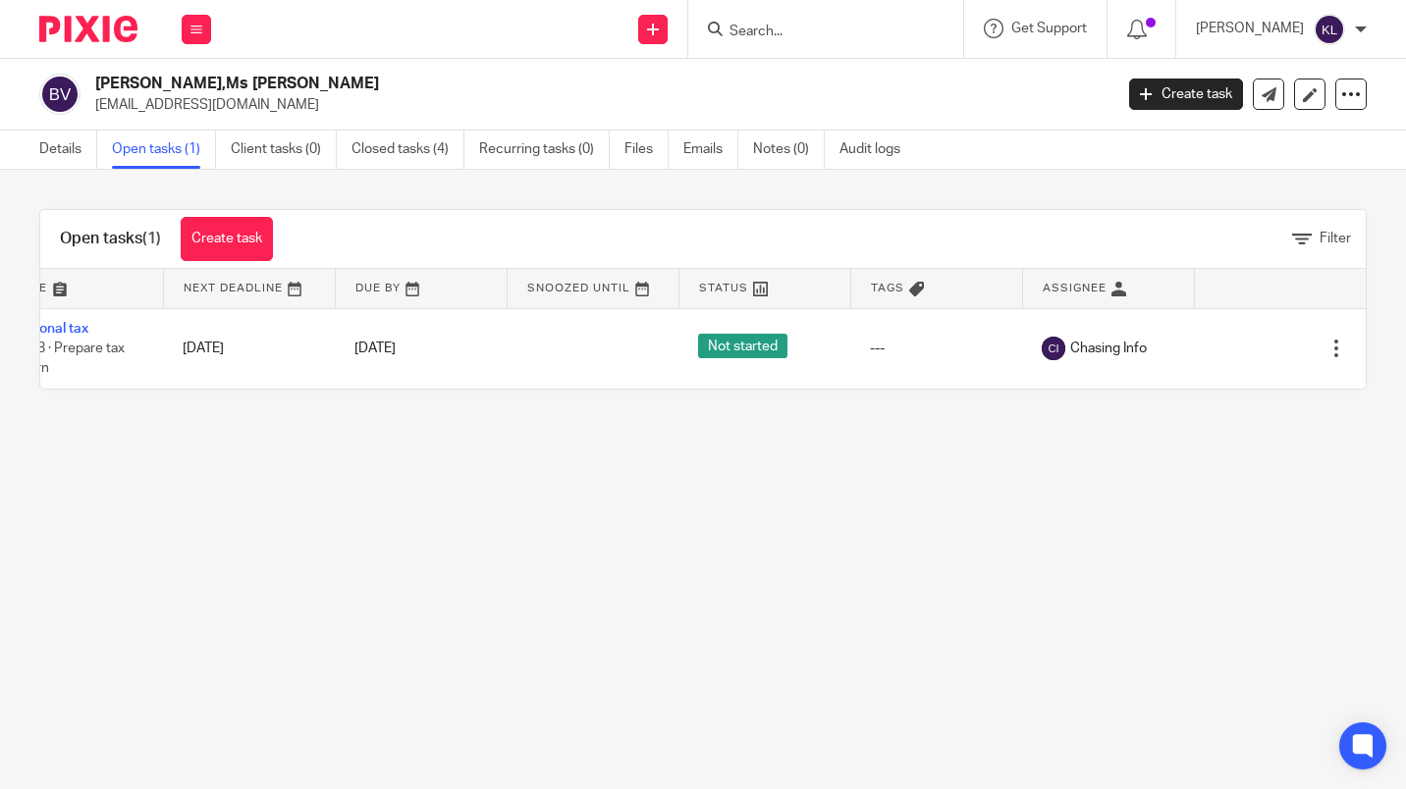
click at [1254, 369] on div "Edit task Delete" at bounding box center [1280, 348] width 133 height 49
click at [1258, 351] on icon at bounding box center [1268, 349] width 20 height 20
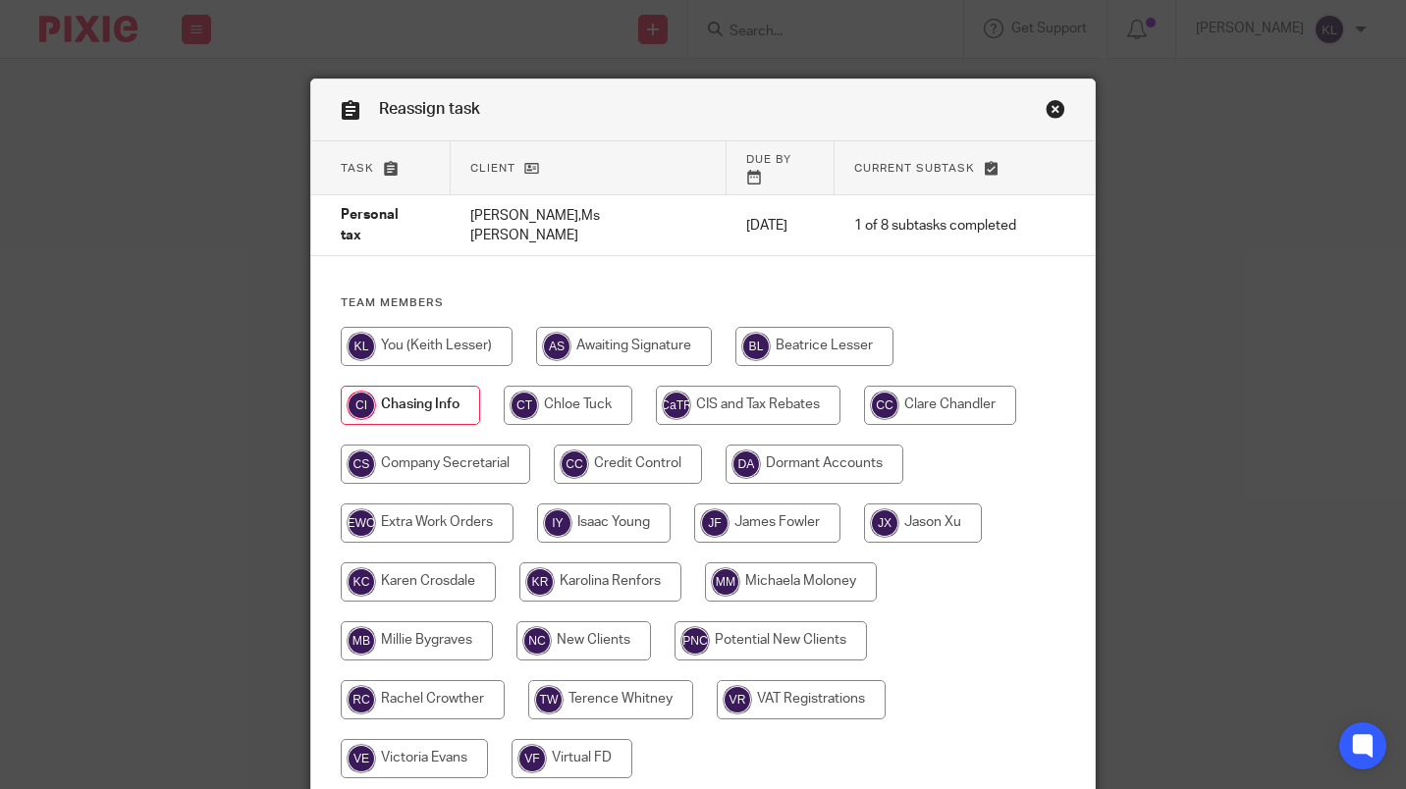
click at [932, 504] on input "radio" at bounding box center [923, 523] width 118 height 39
radio input "true"
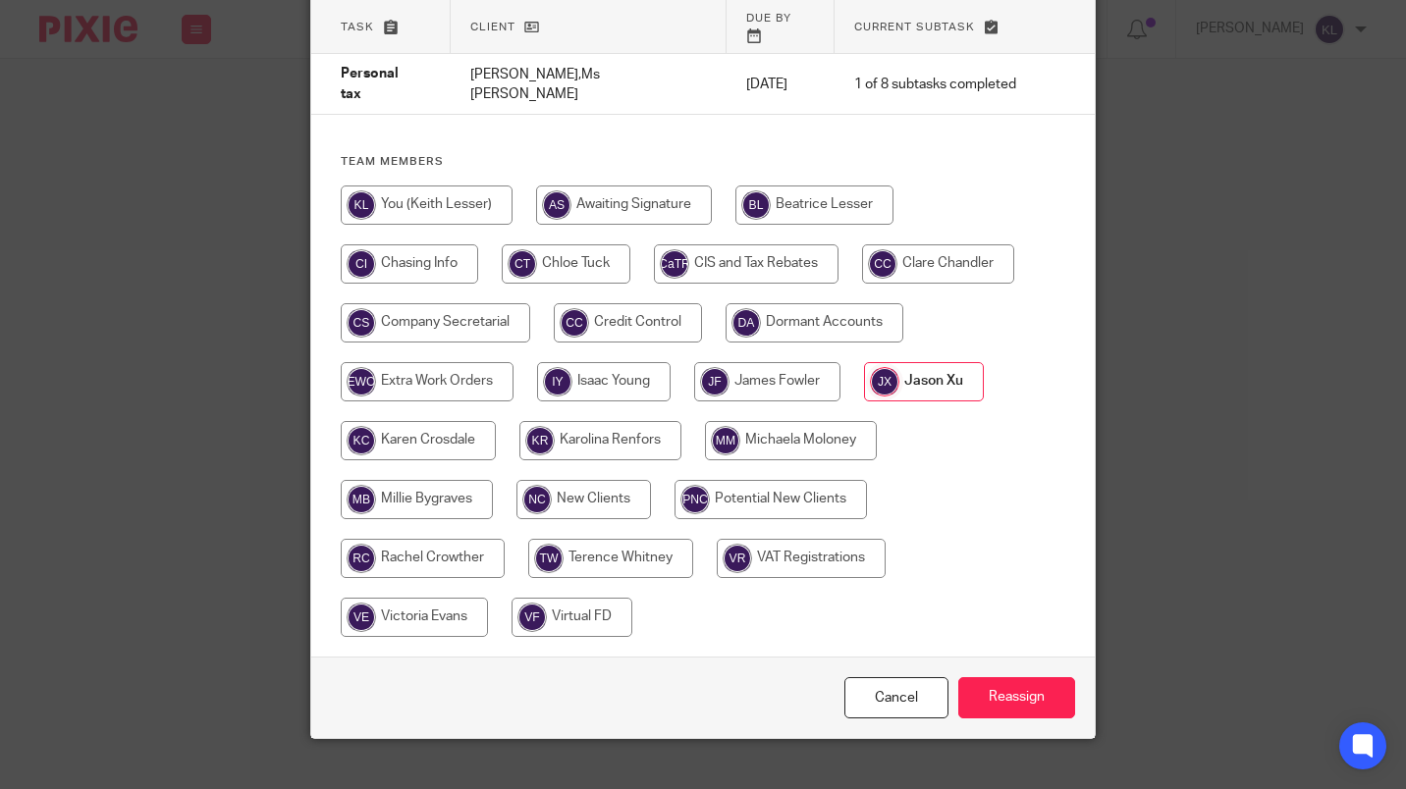
click at [1023, 681] on input "Reassign" at bounding box center [1016, 699] width 117 height 42
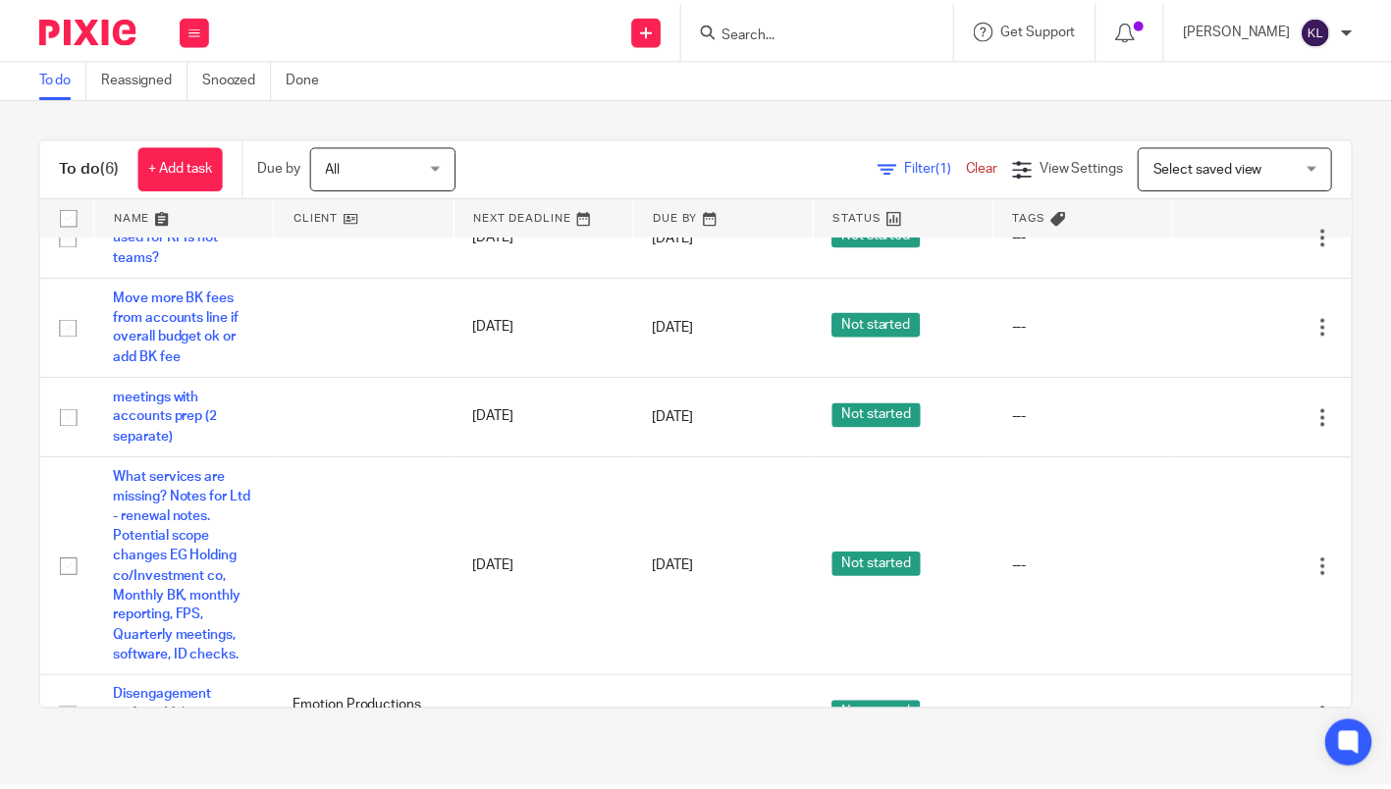
scroll to position [179, 0]
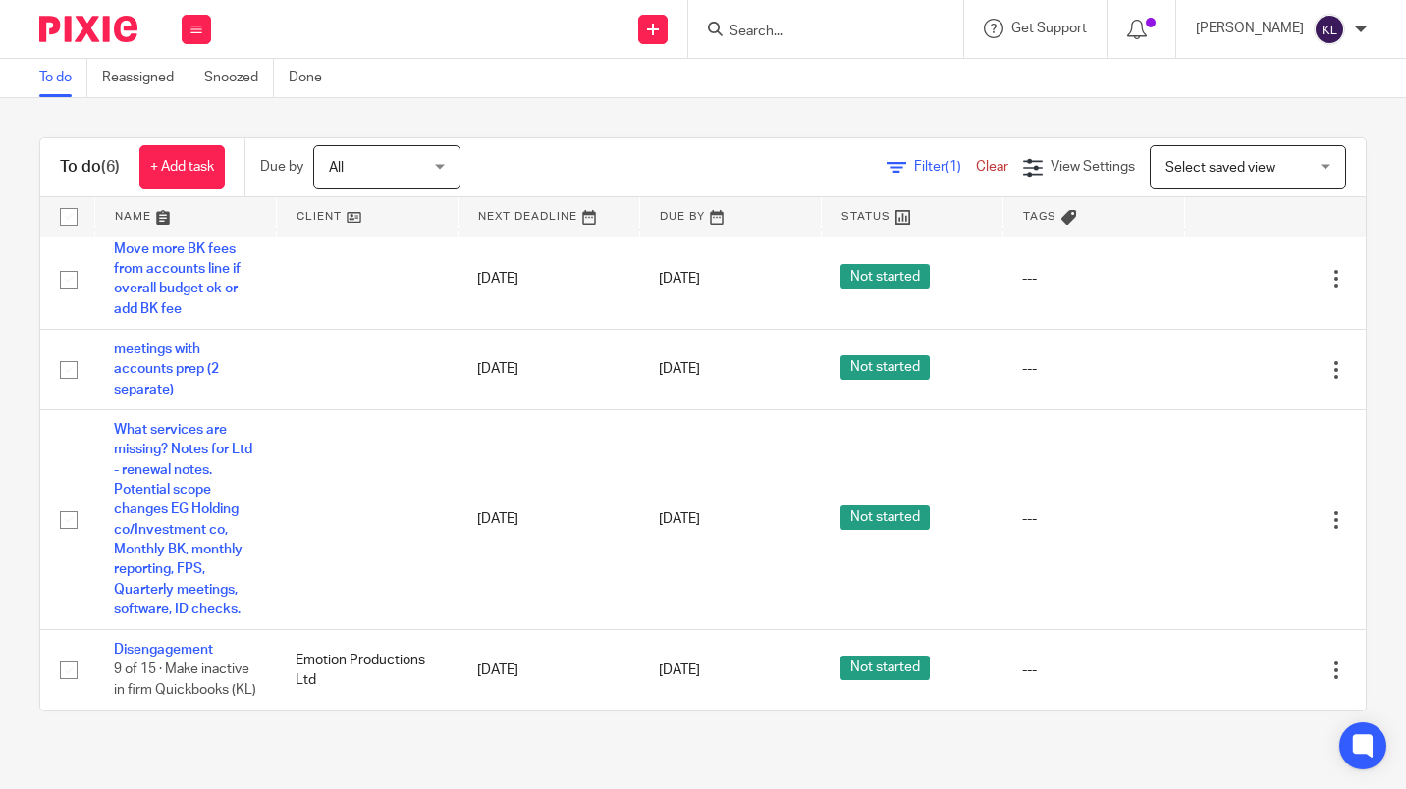
click at [696, 661] on link "15 Sep 2025" at bounding box center [703, 671] width 88 height 21
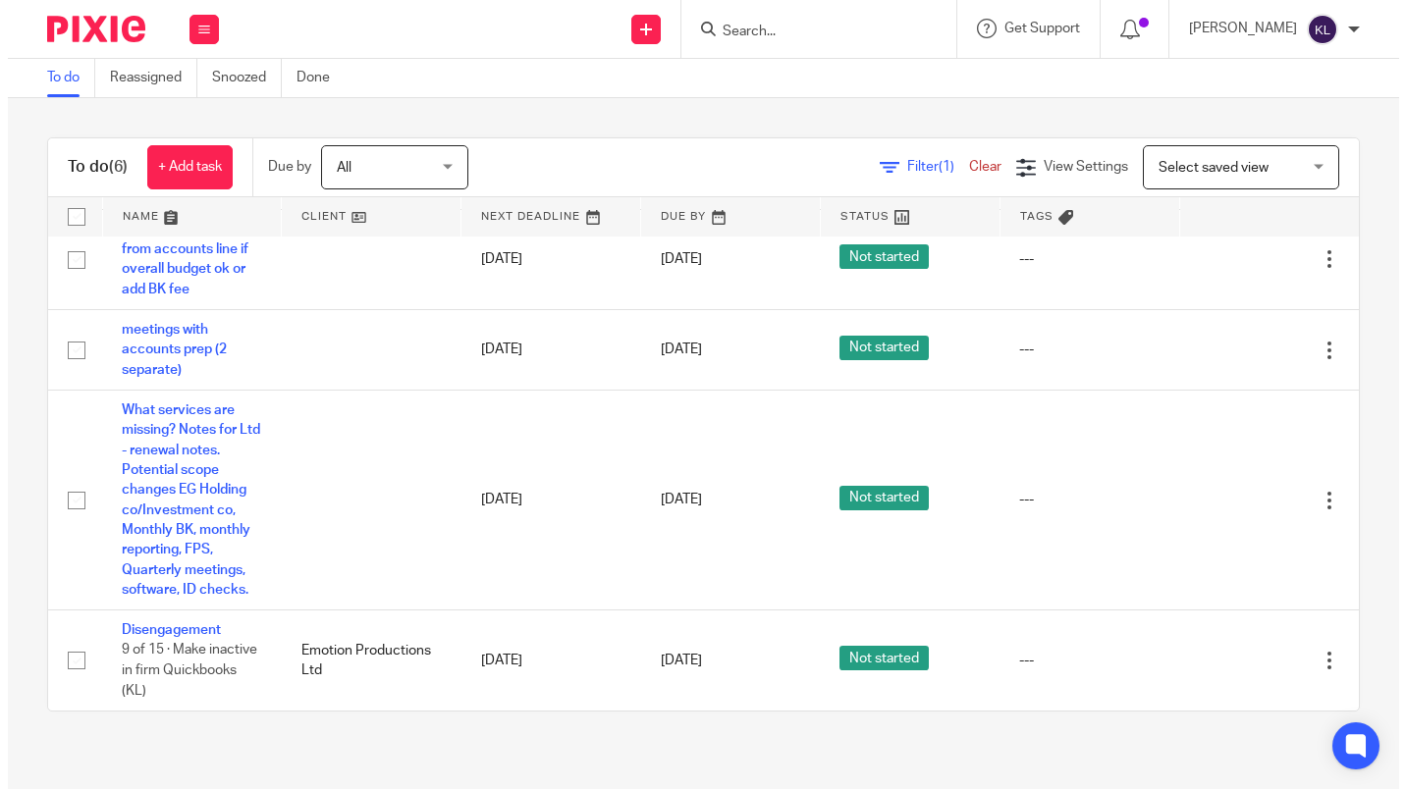
scroll to position [0, 0]
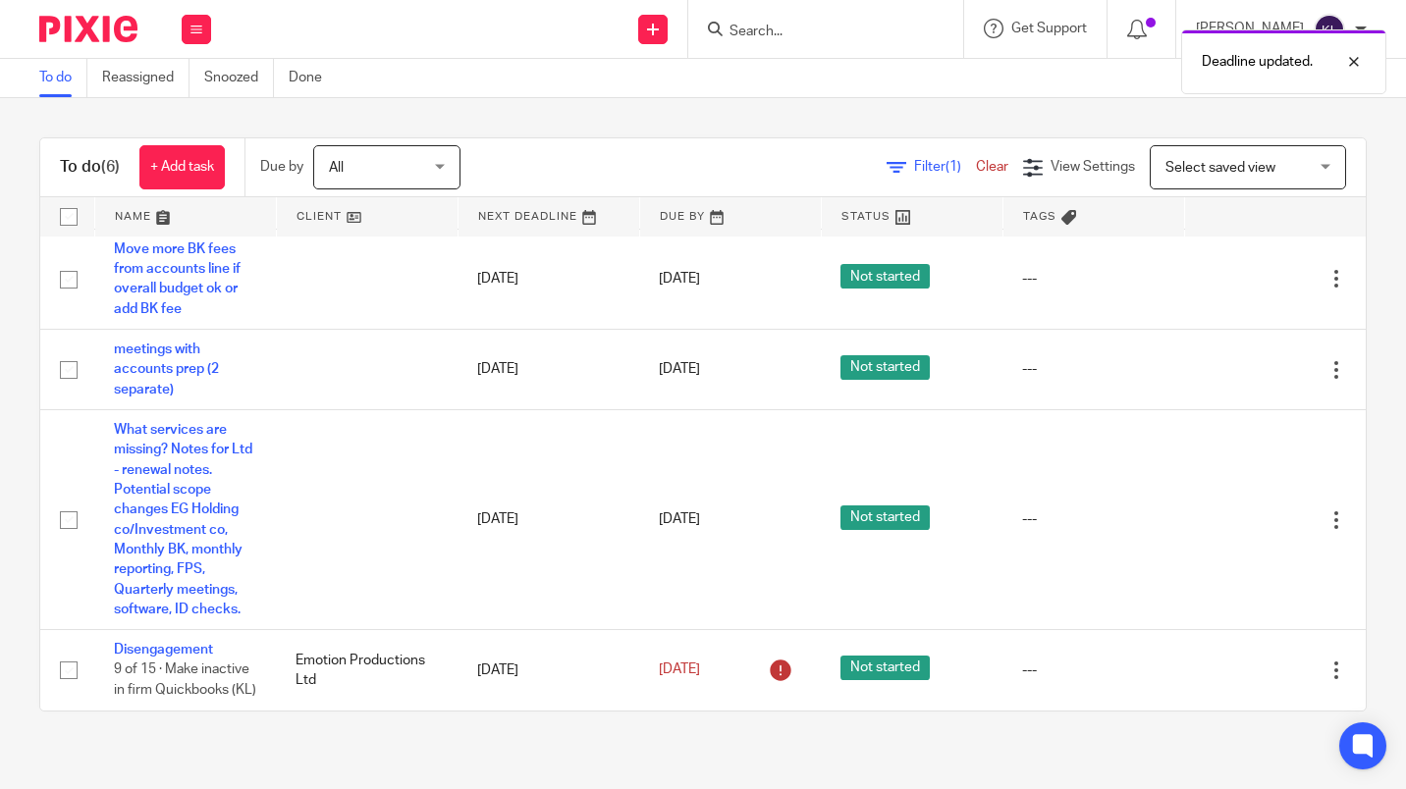
click at [390, 175] on span "All" at bounding box center [381, 166] width 104 height 41
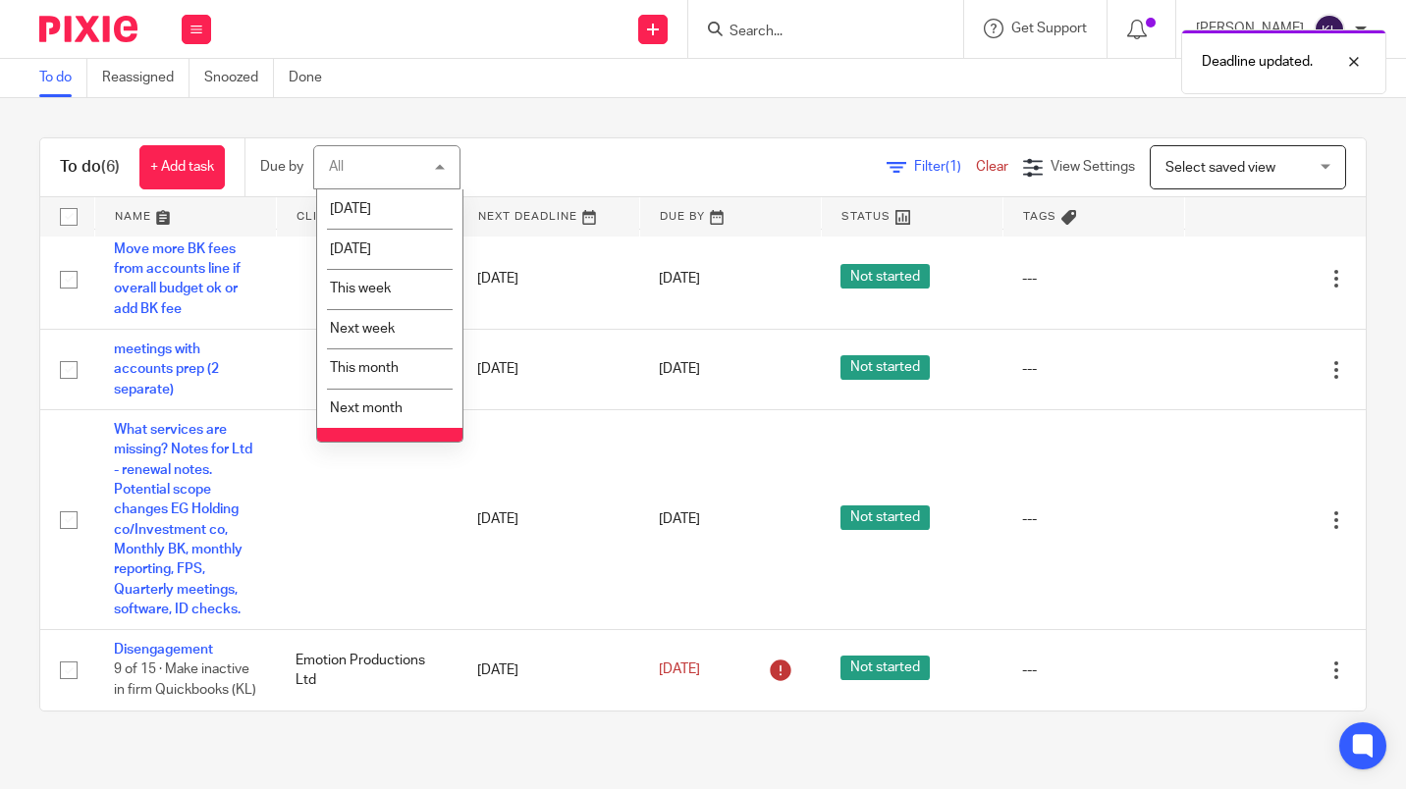
click at [390, 214] on li "[DATE]" at bounding box center [389, 210] width 145 height 40
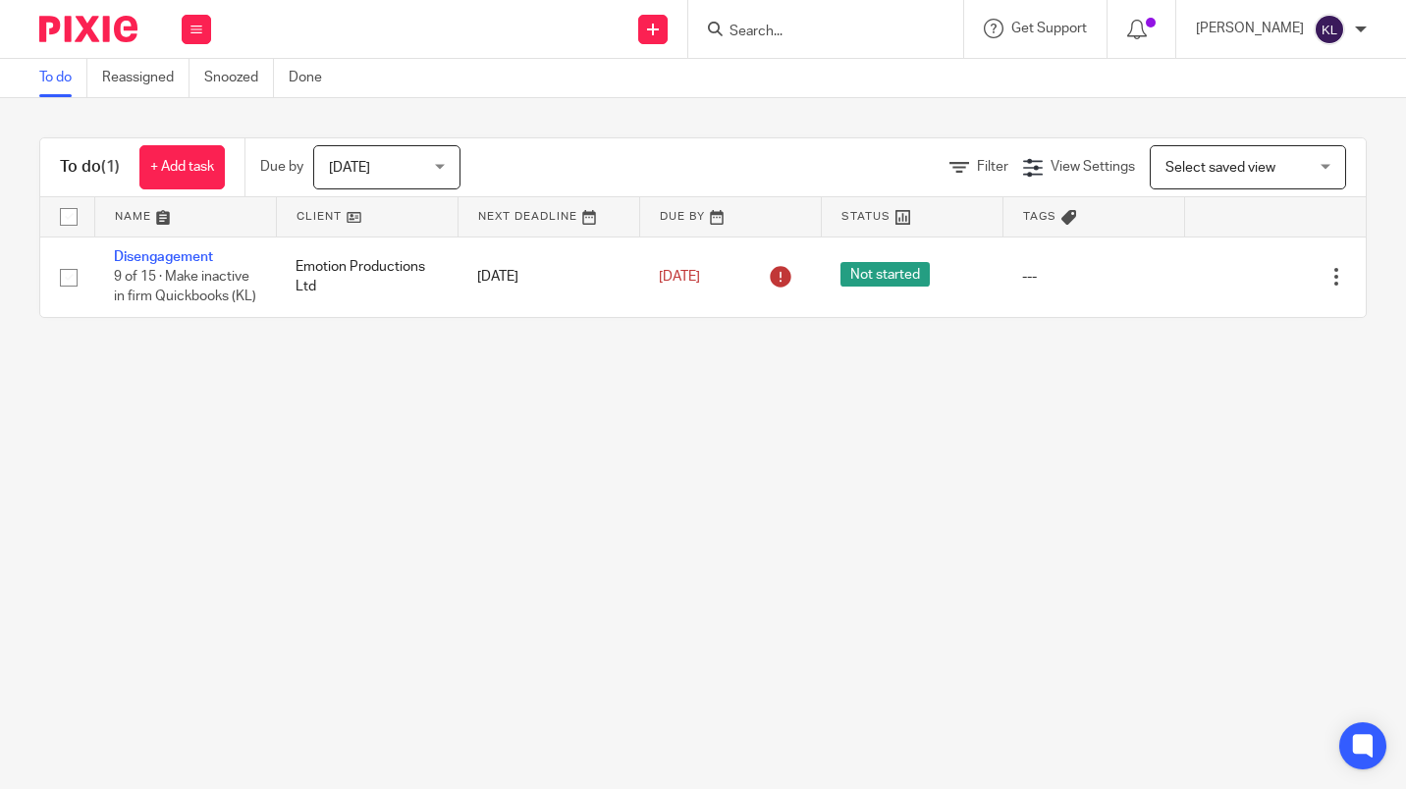
click at [178, 257] on link "Disengagement" at bounding box center [163, 257] width 99 height 14
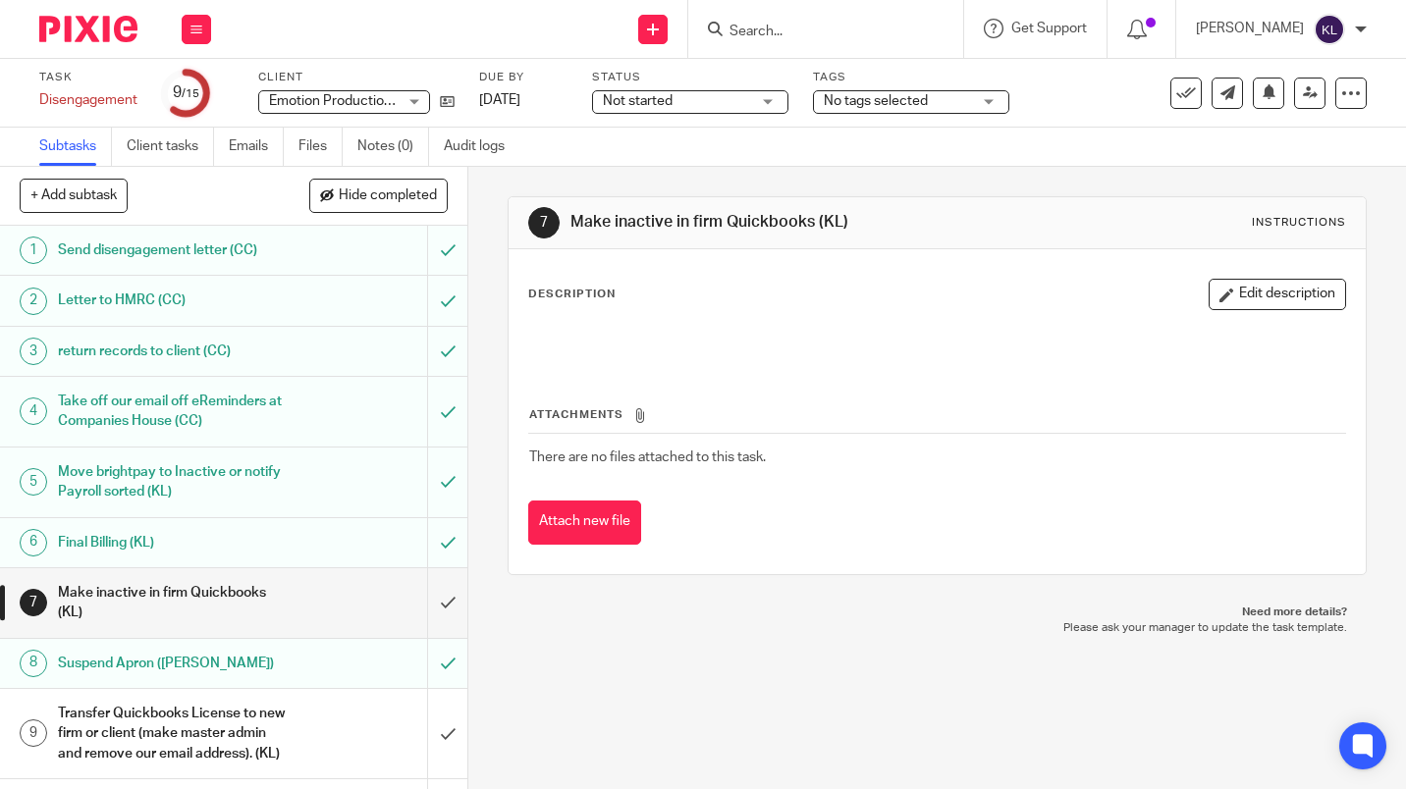
click at [430, 744] on input "submit" at bounding box center [233, 733] width 467 height 89
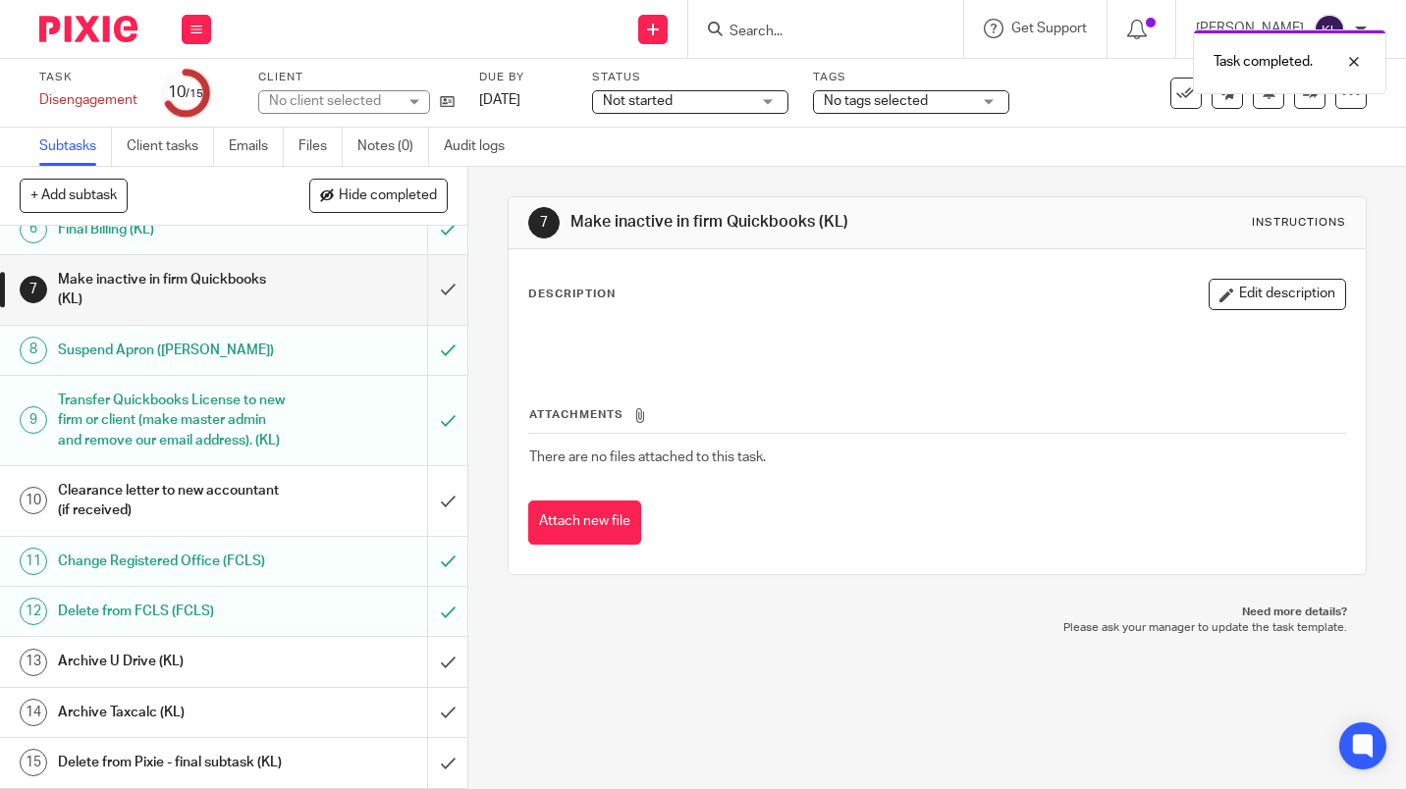
scroll to position [354, 0]
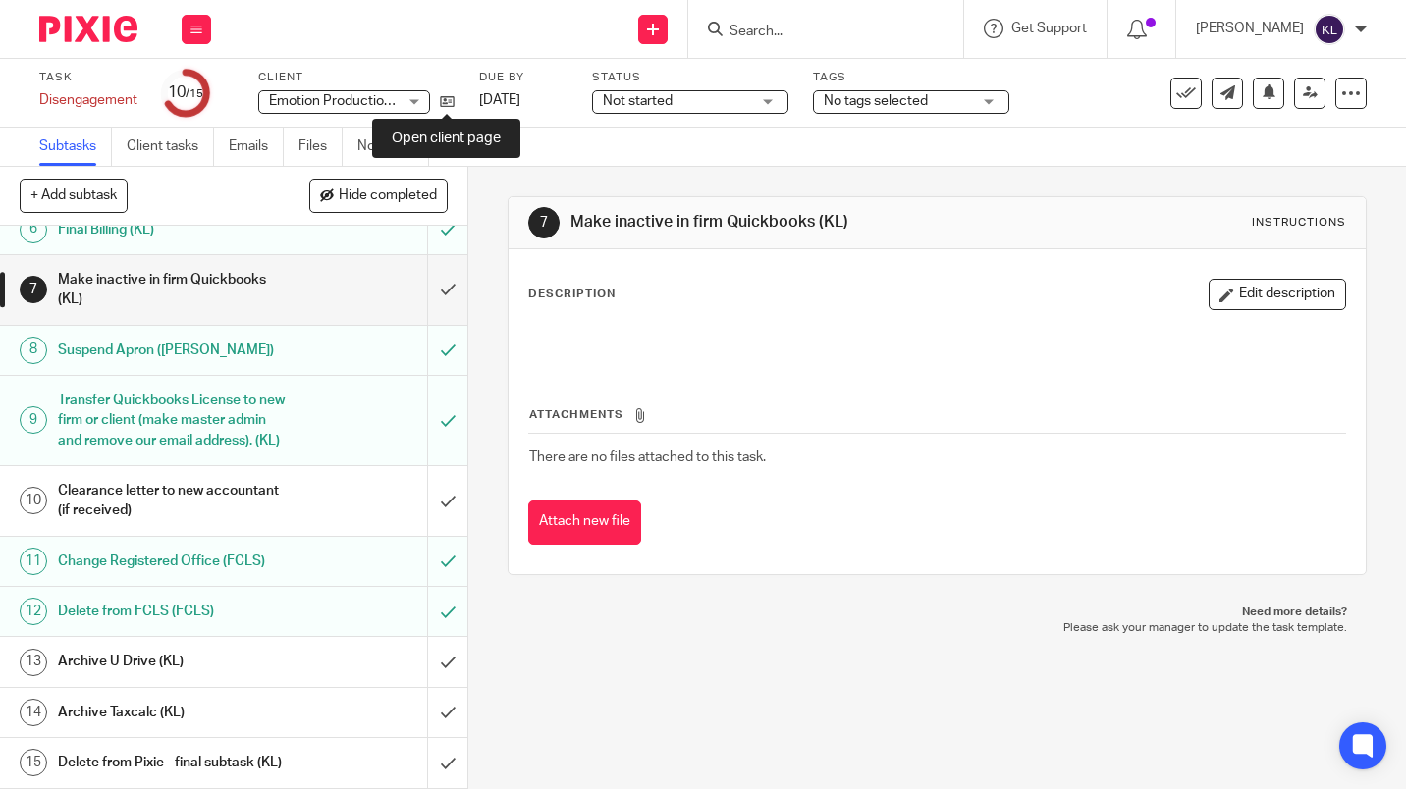
click at [452, 105] on icon at bounding box center [447, 101] width 15 height 15
click at [833, 35] on input "Search" at bounding box center [816, 33] width 177 height 18
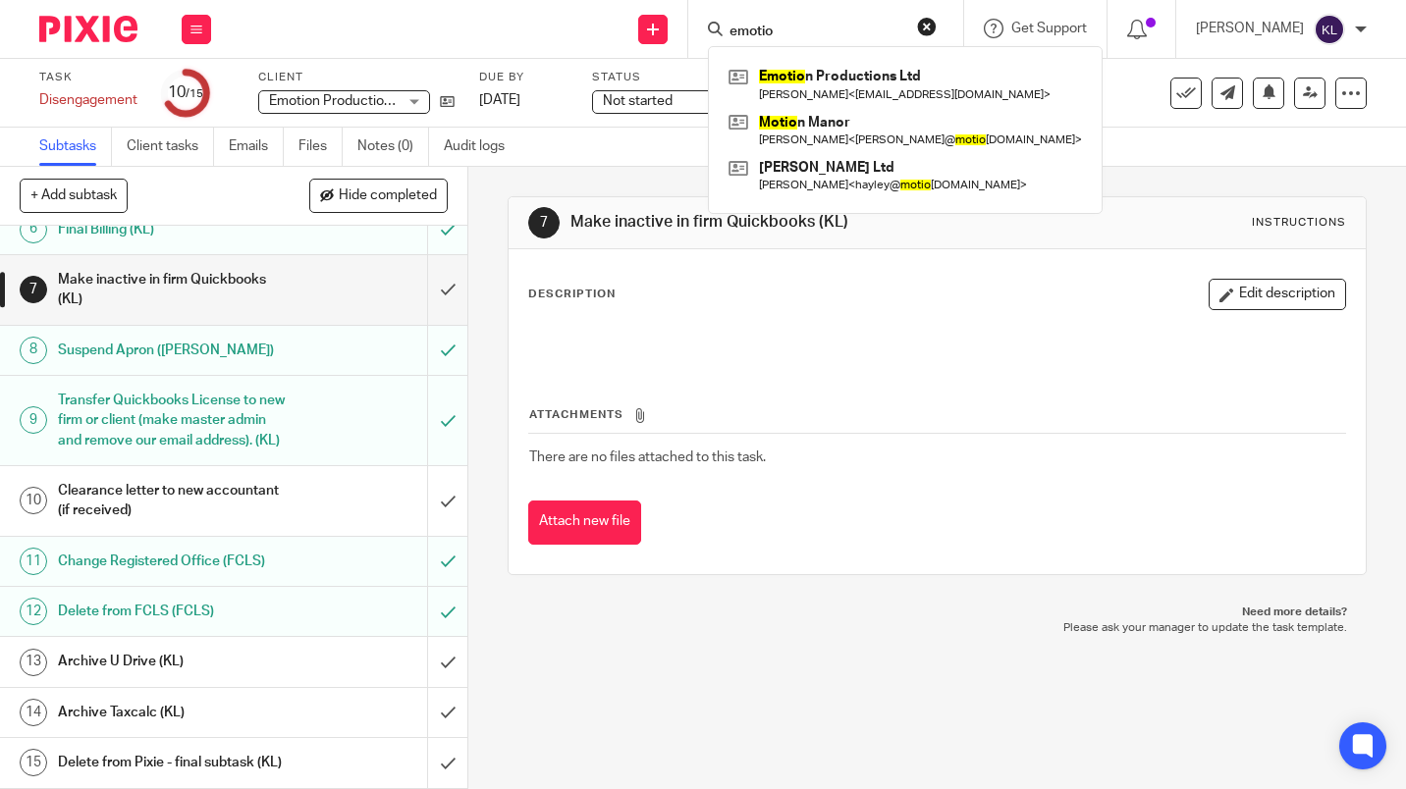
type input "emotio"
click at [891, 79] on link at bounding box center [905, 84] width 363 height 45
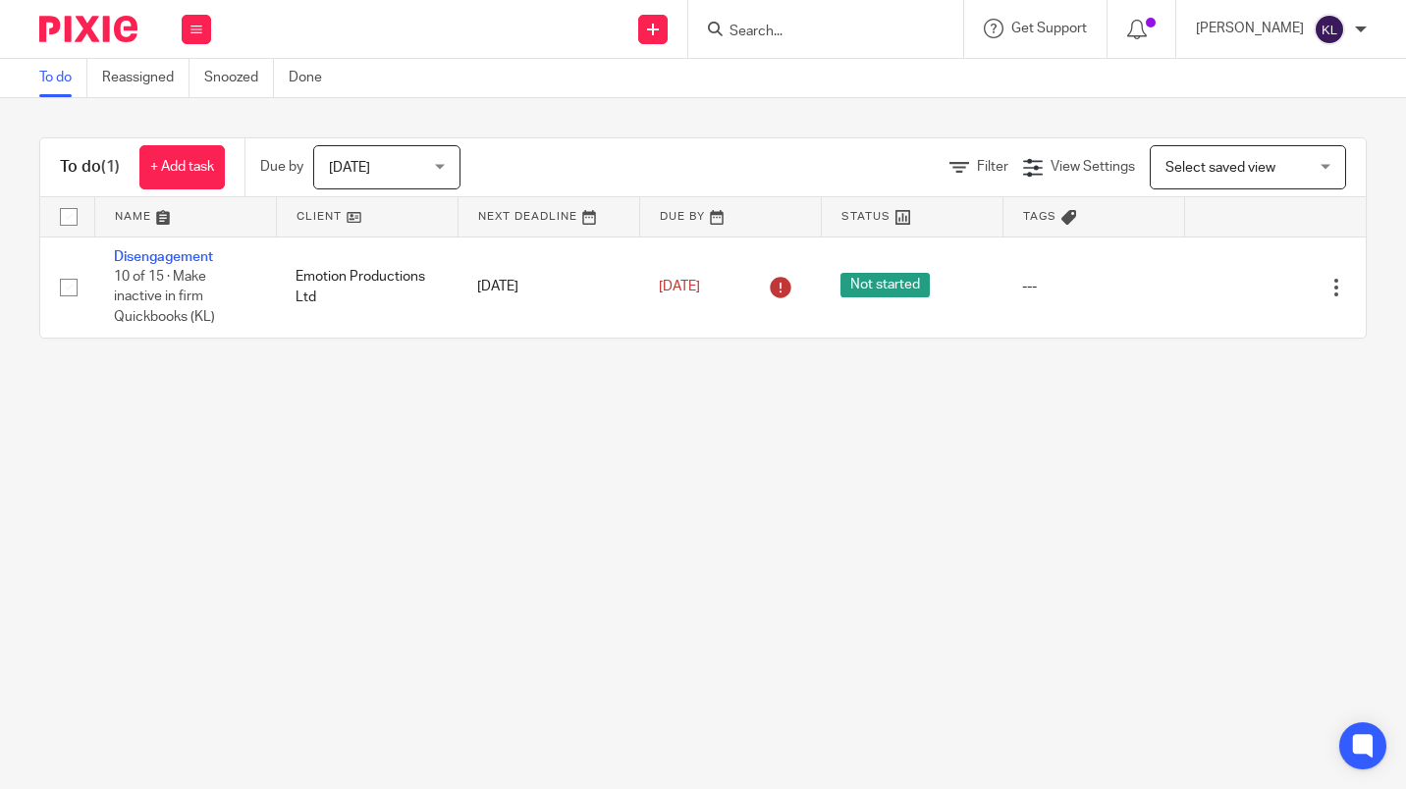
click at [195, 170] on link "+ Add task" at bounding box center [181, 167] width 85 height 44
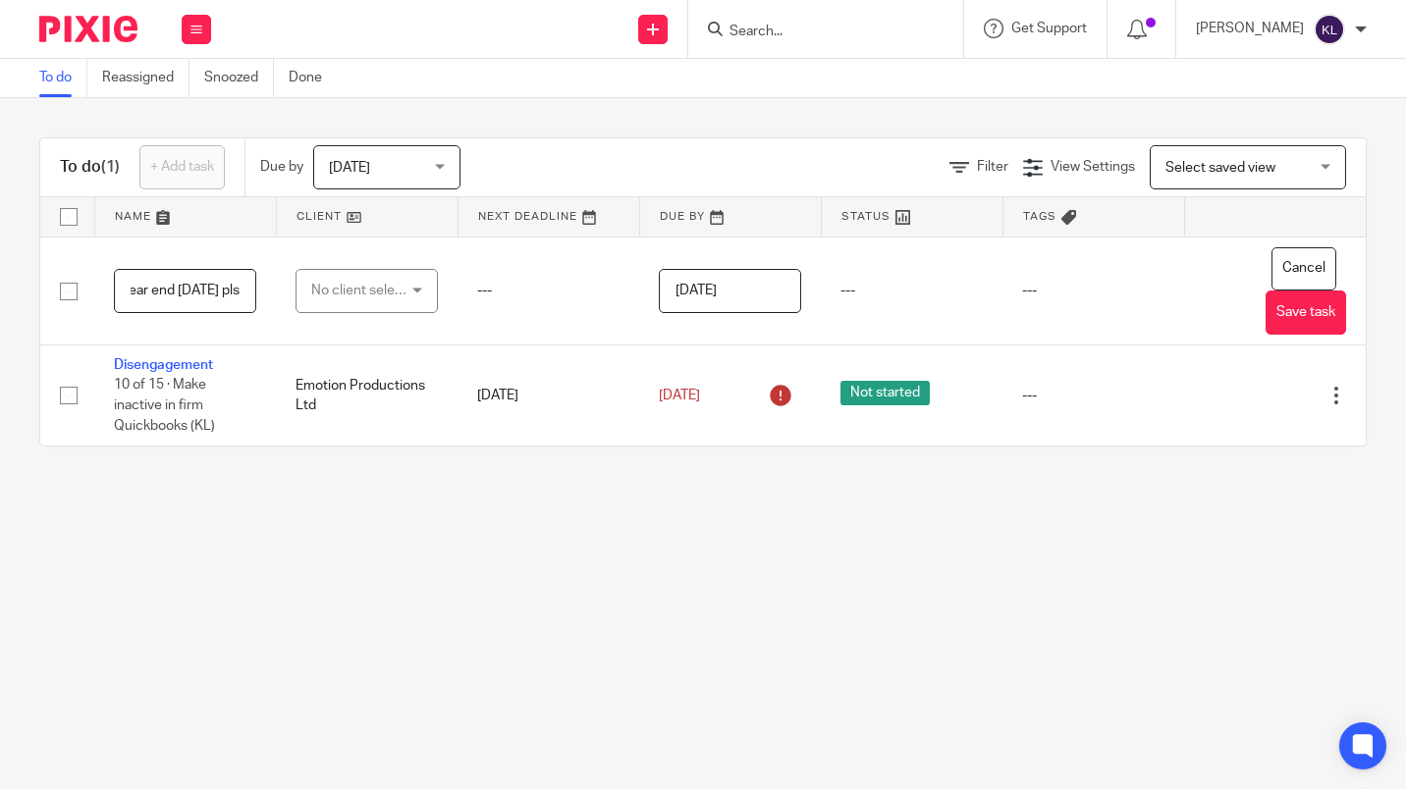
scroll to position [0, 580]
type input "Prepare clearance info and send to KL, new firm already have access to QBO so j…"
click at [333, 279] on div "No client selected" at bounding box center [361, 290] width 100 height 41
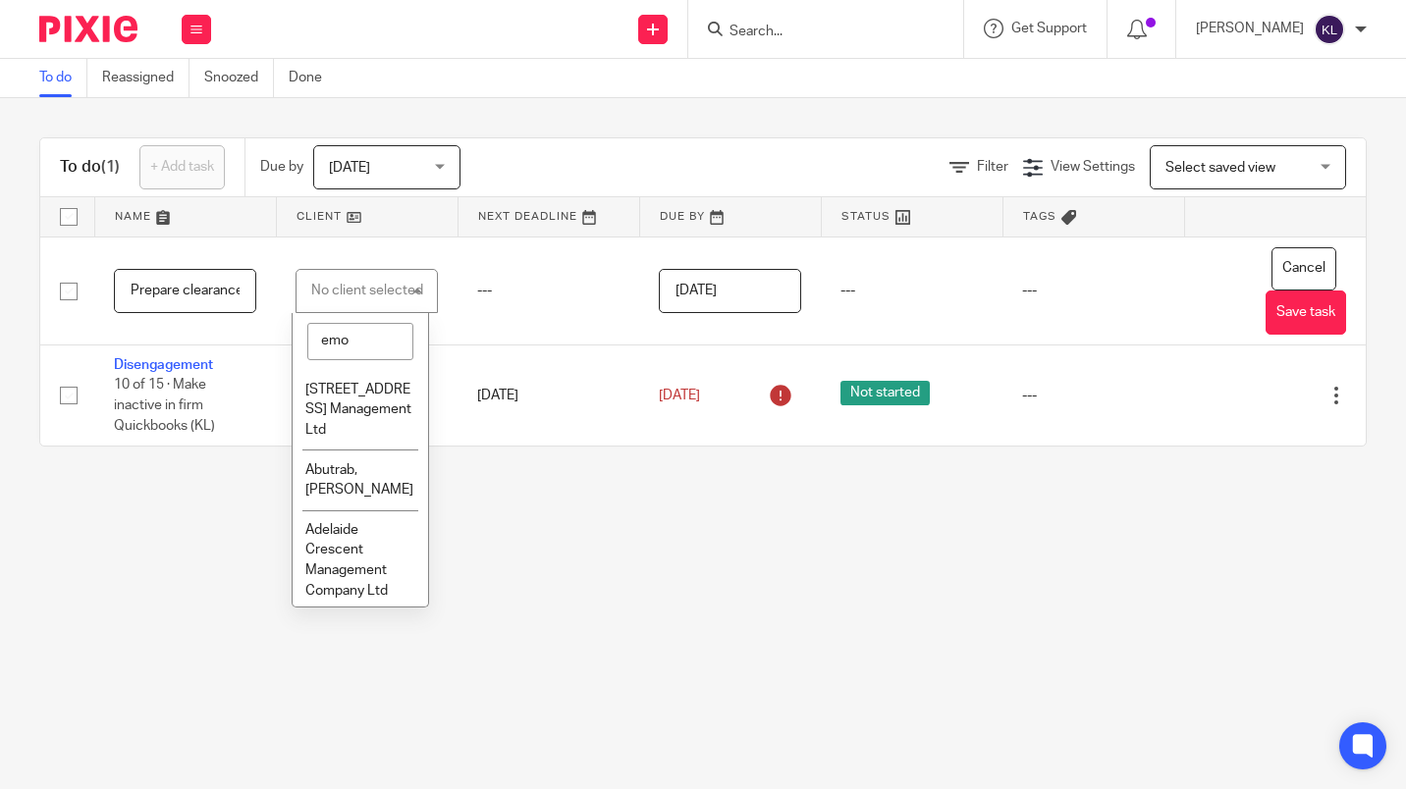
type input "emot"
click at [342, 407] on span "Emotion Productions Ltd" at bounding box center [354, 400] width 99 height 34
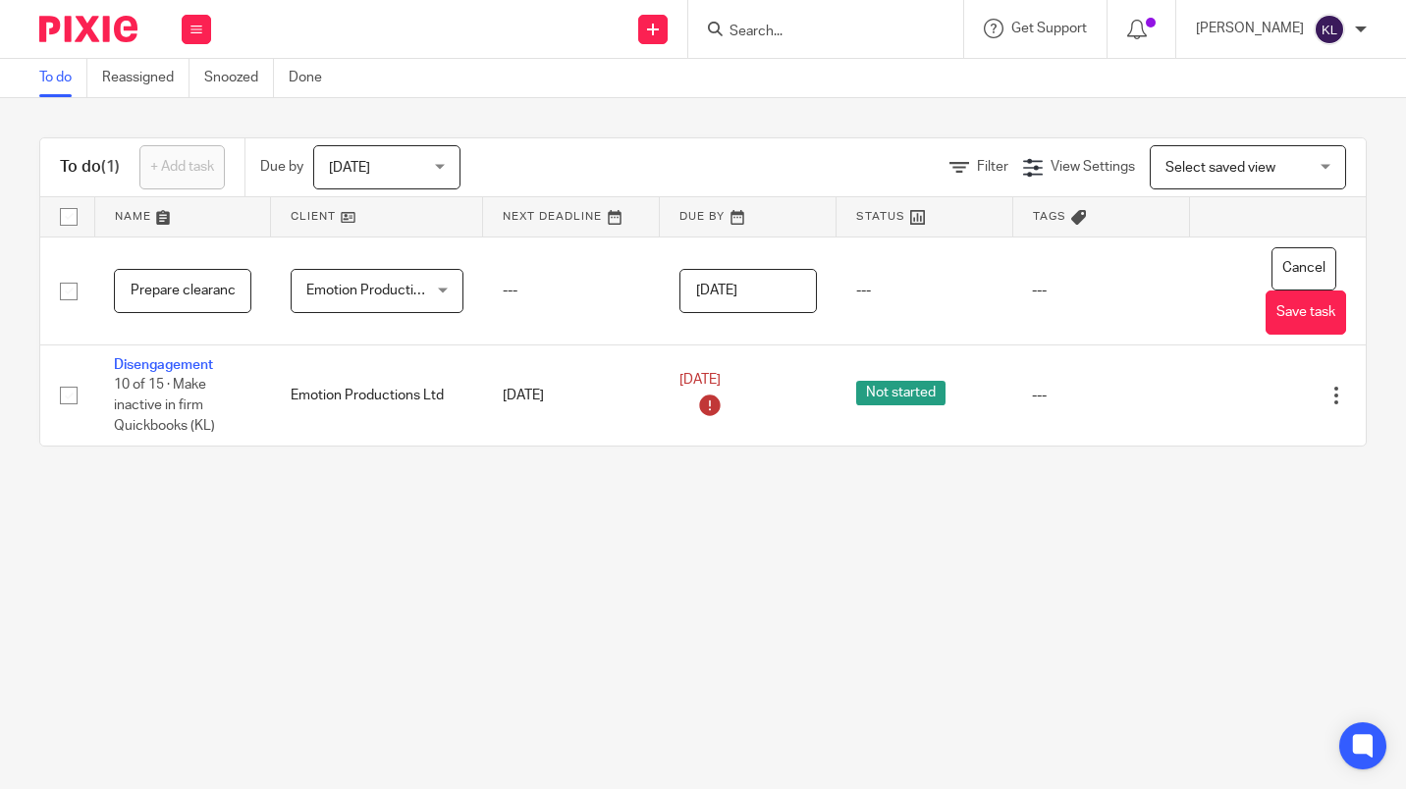
click at [703, 294] on input "2025-09-14" at bounding box center [748, 291] width 137 height 44
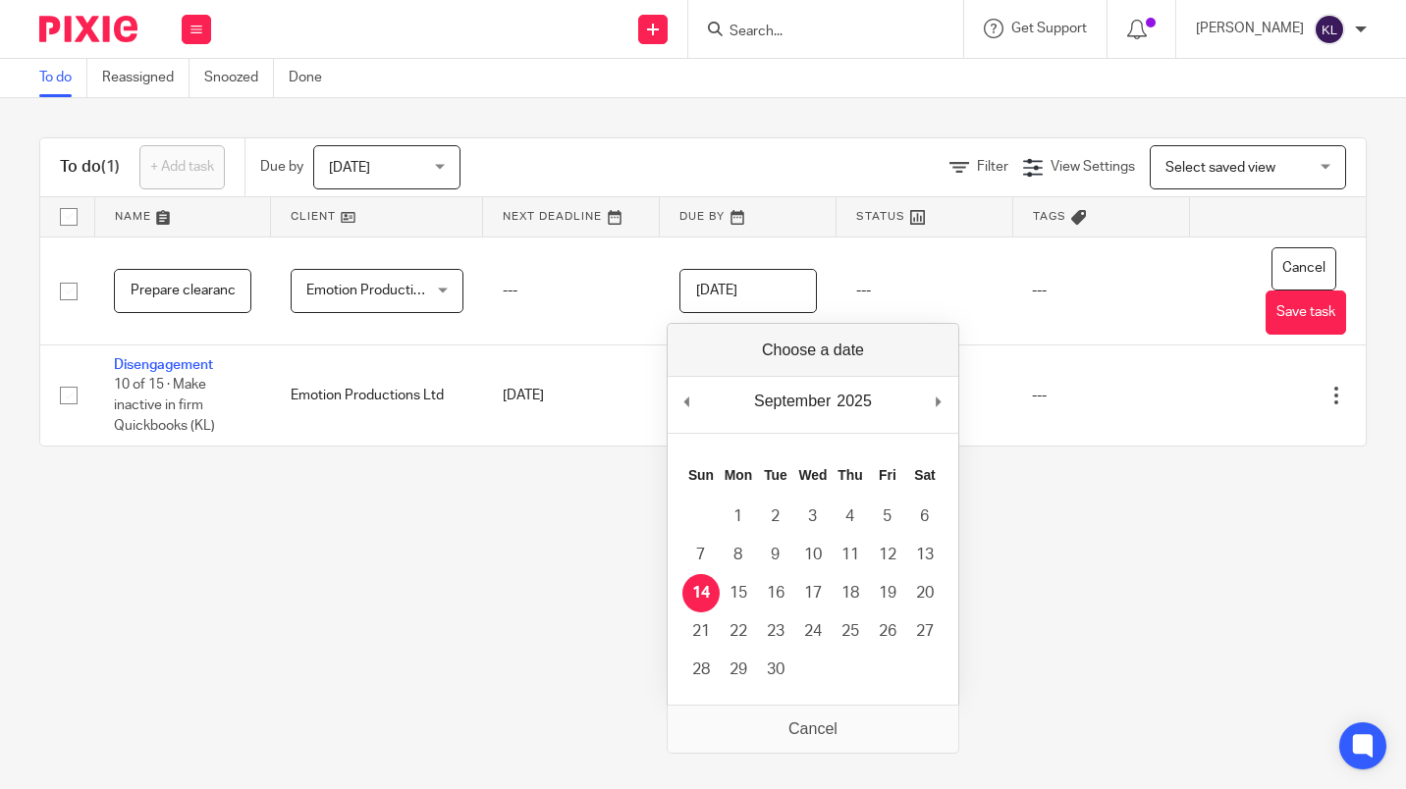
type input "2025-09-15"
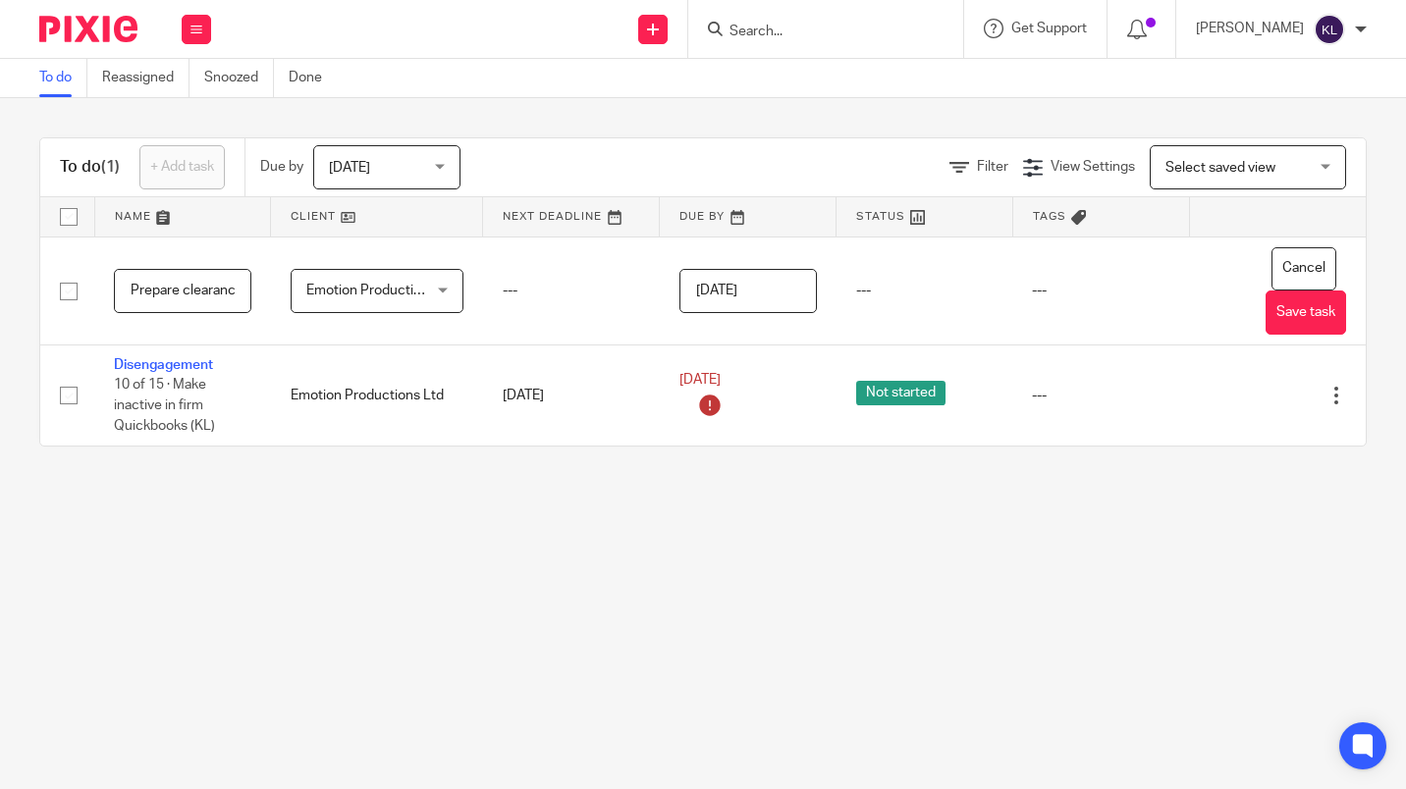
click at [1272, 330] on button "Save task" at bounding box center [1306, 313] width 81 height 44
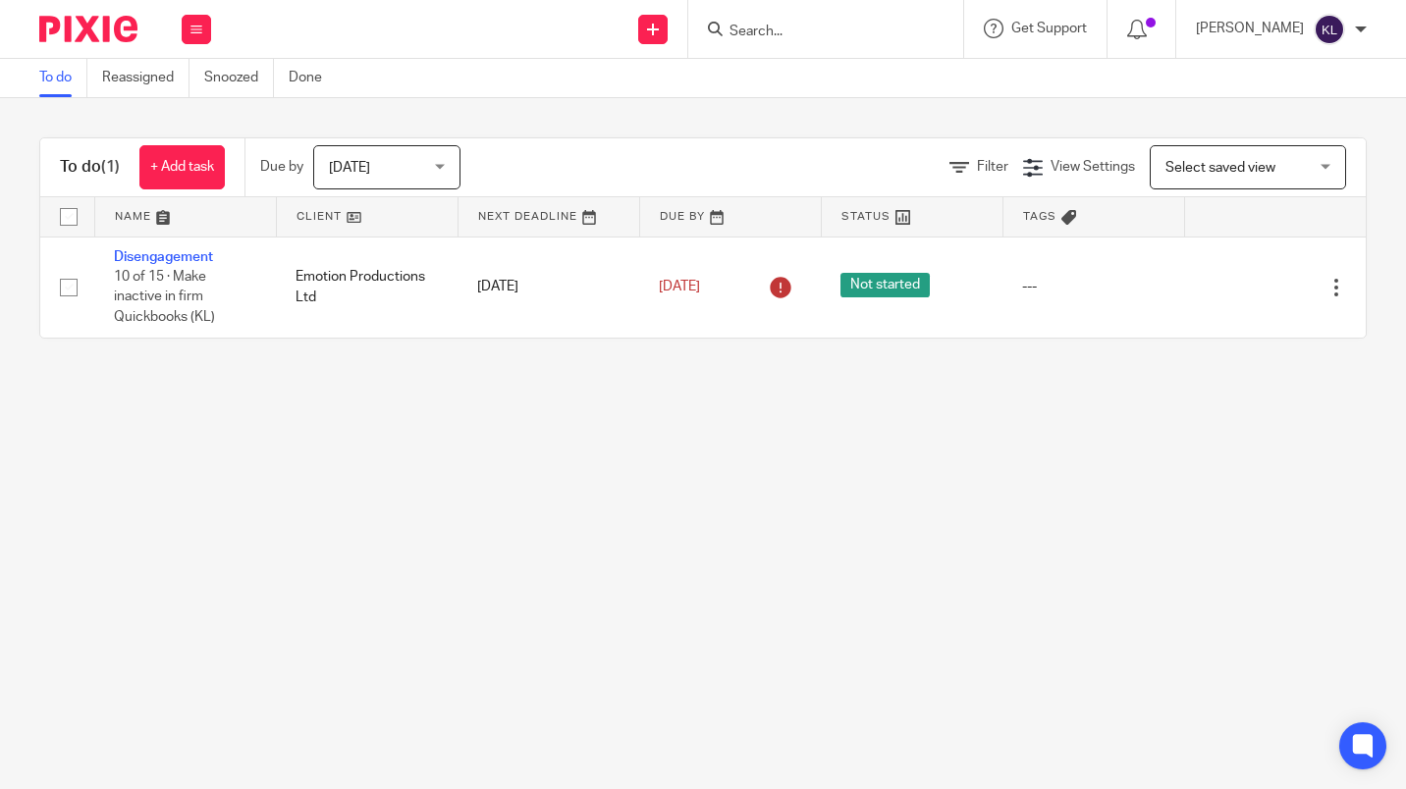
click at [1254, 321] on td "Edit task Delete" at bounding box center [1275, 287] width 182 height 101
click at [1258, 292] on icon at bounding box center [1268, 288] width 20 height 20
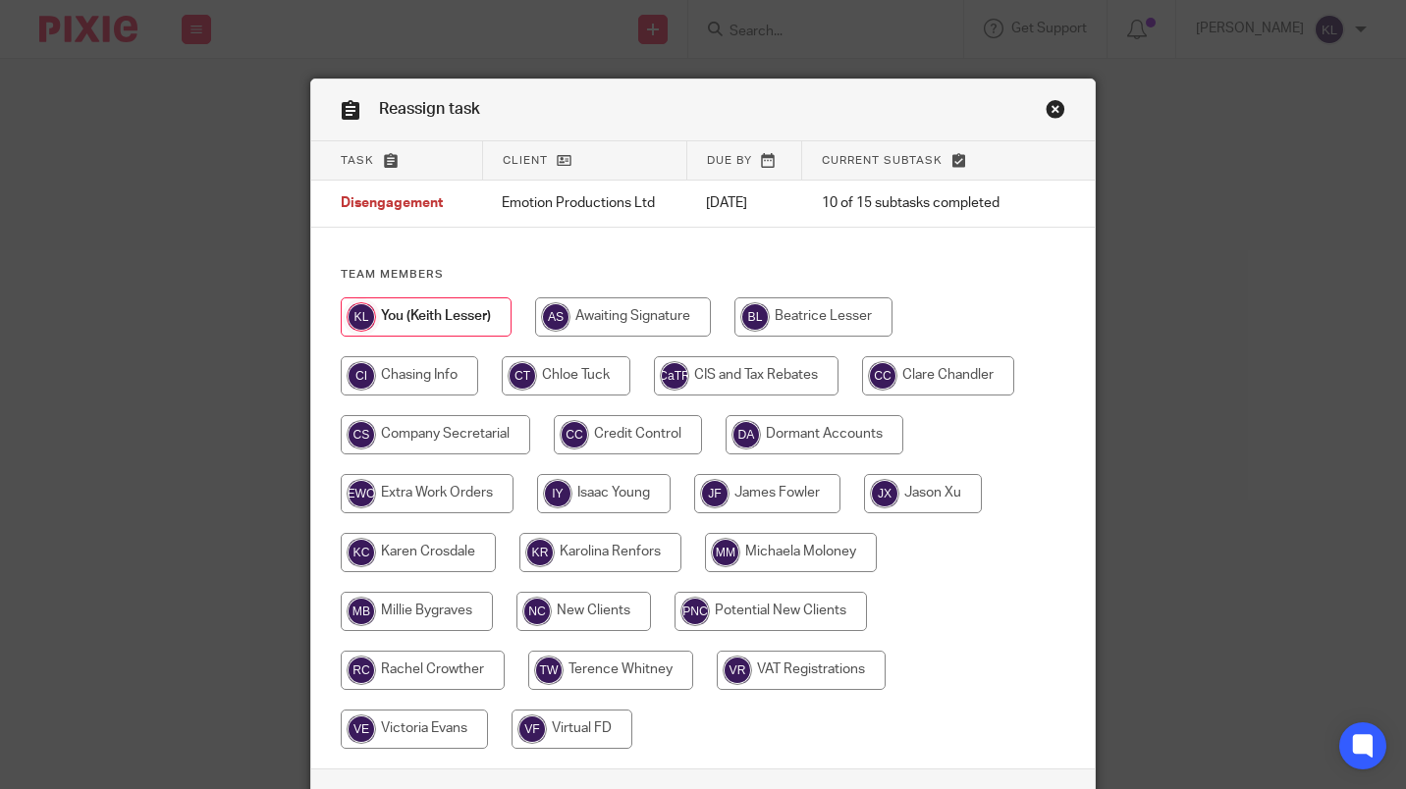
click at [1053, 113] on link "Close this dialog window" at bounding box center [1056, 112] width 20 height 27
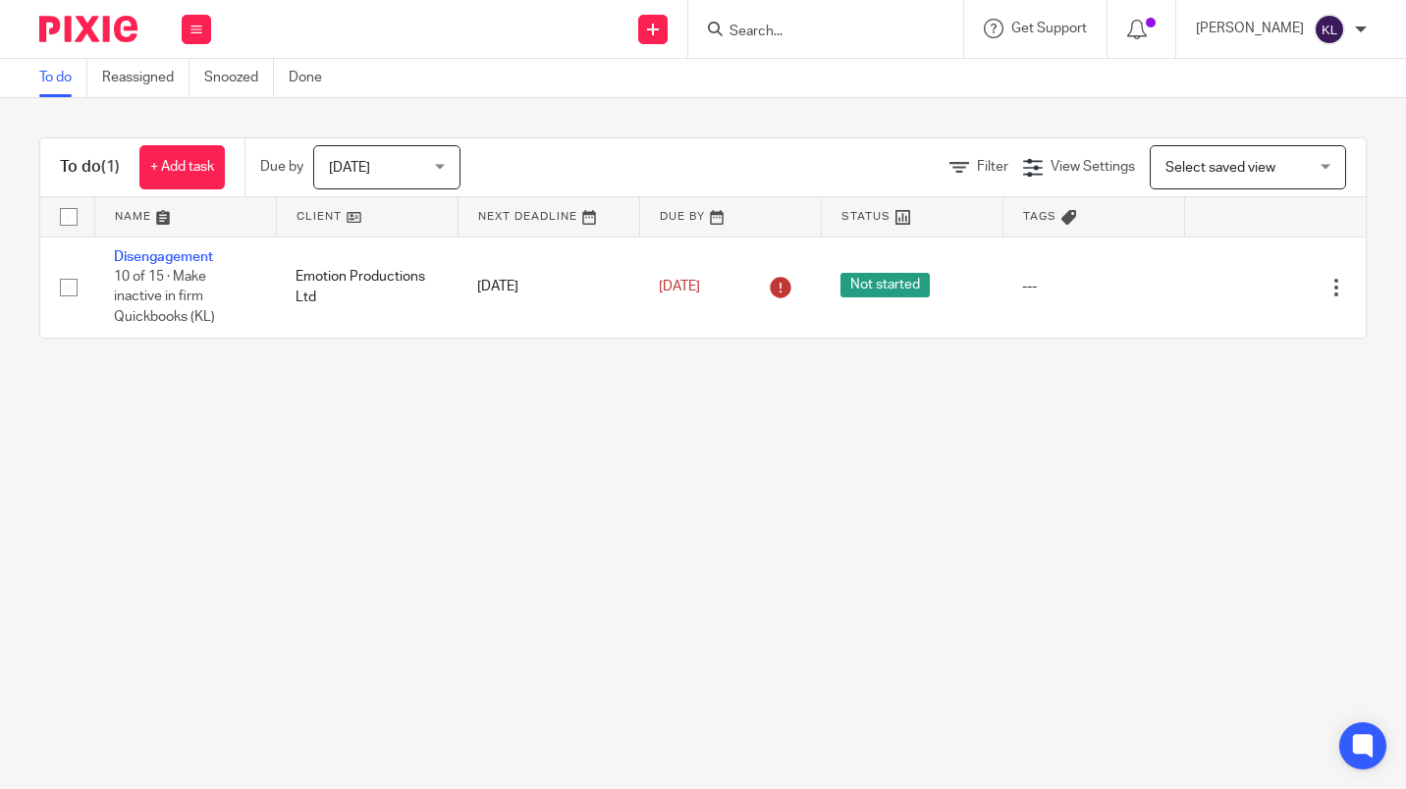
click at [362, 157] on span "Today" at bounding box center [381, 166] width 104 height 41
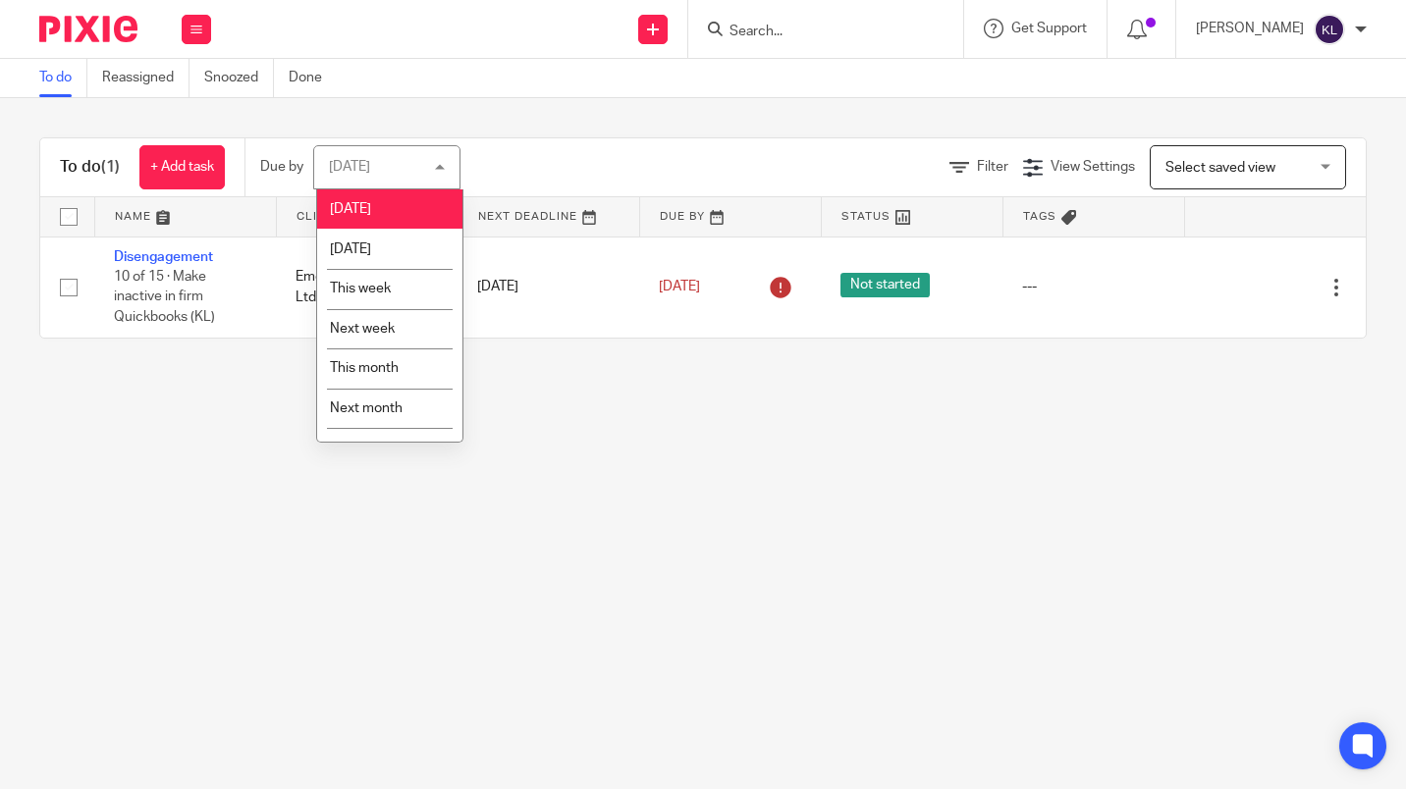
scroll to position [26, 0]
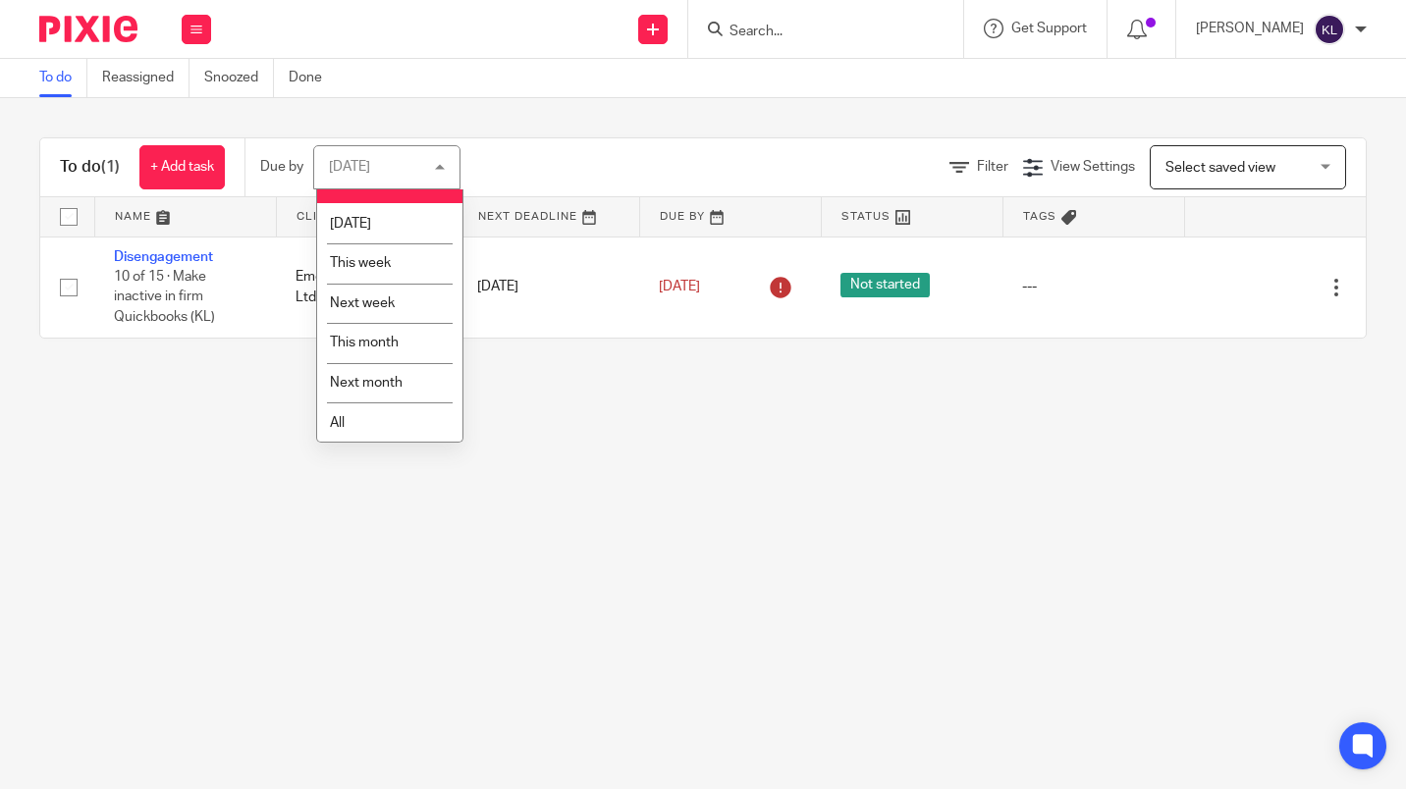
click at [340, 442] on li "All" at bounding box center [389, 423] width 145 height 40
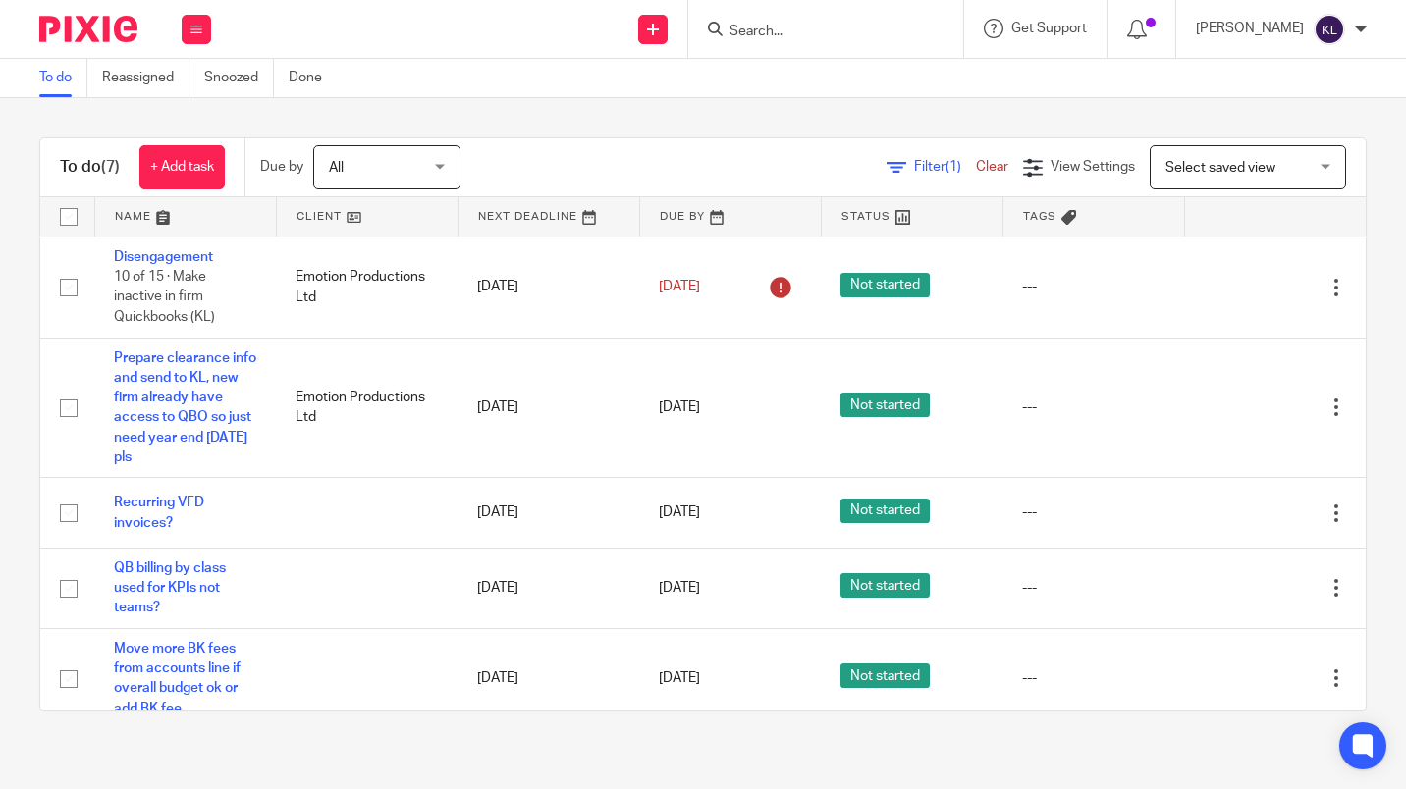
click at [1228, 430] on div "Edit task Delete" at bounding box center [1275, 407] width 142 height 49
click at [1258, 414] on icon at bounding box center [1268, 409] width 20 height 20
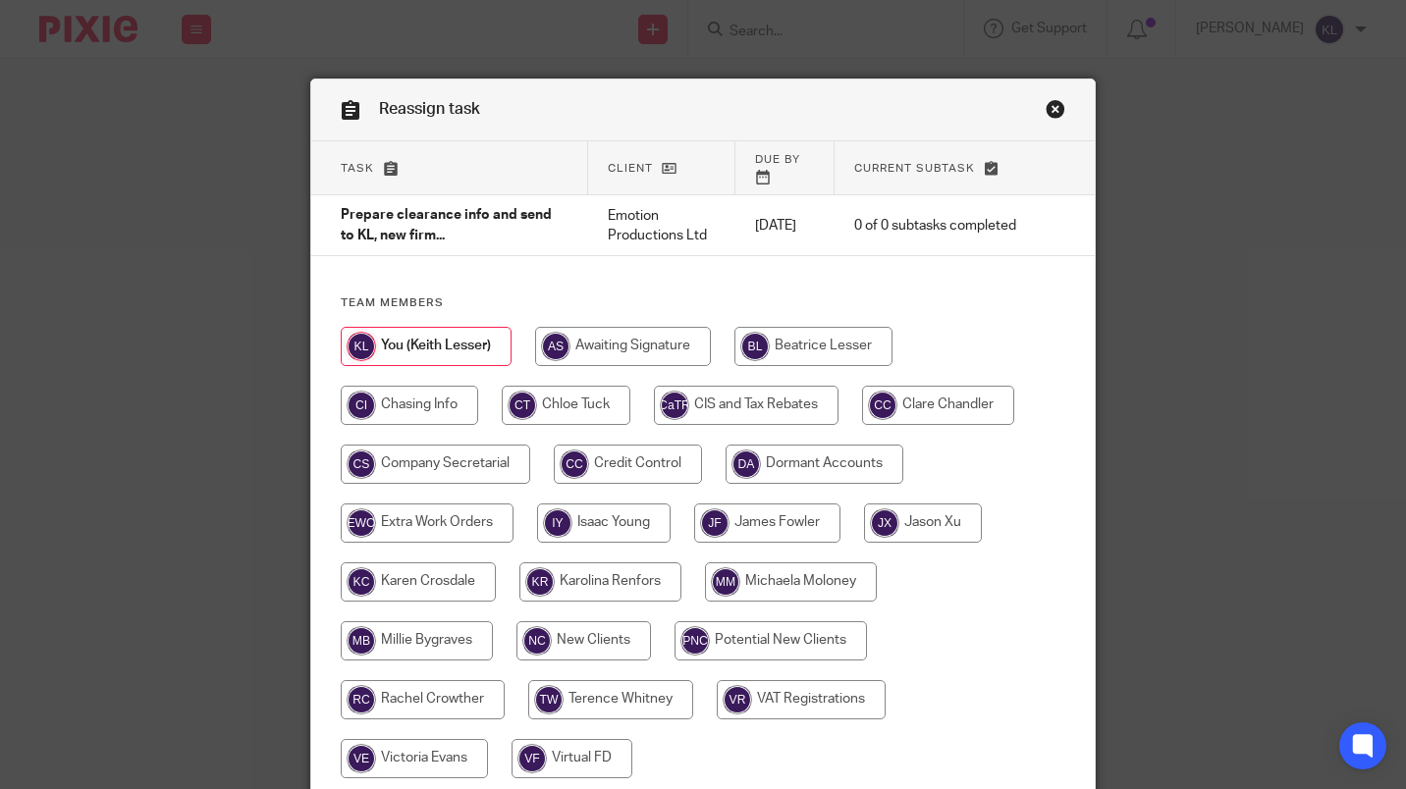
click at [434, 629] on input "radio" at bounding box center [417, 641] width 152 height 39
radio input "true"
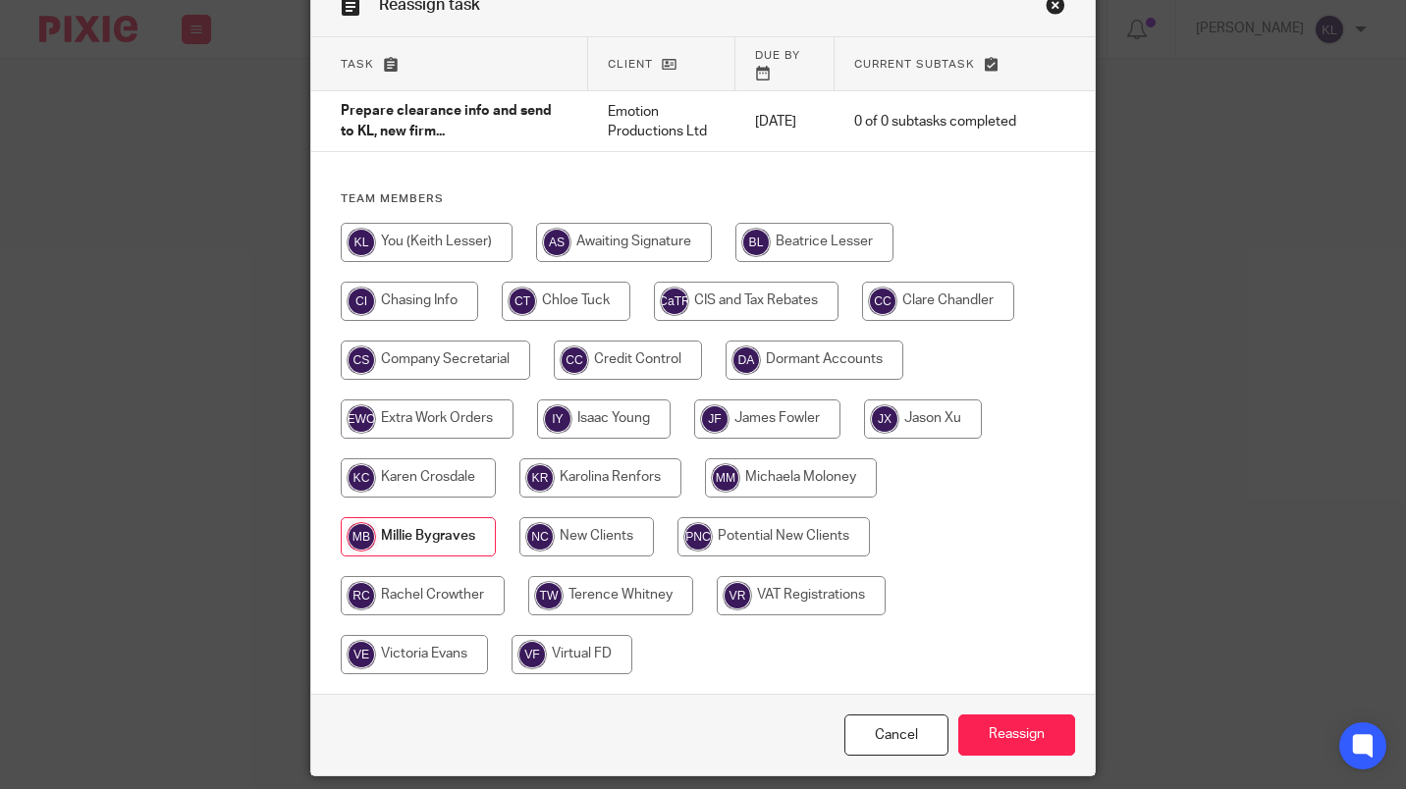
scroll to position [155, 0]
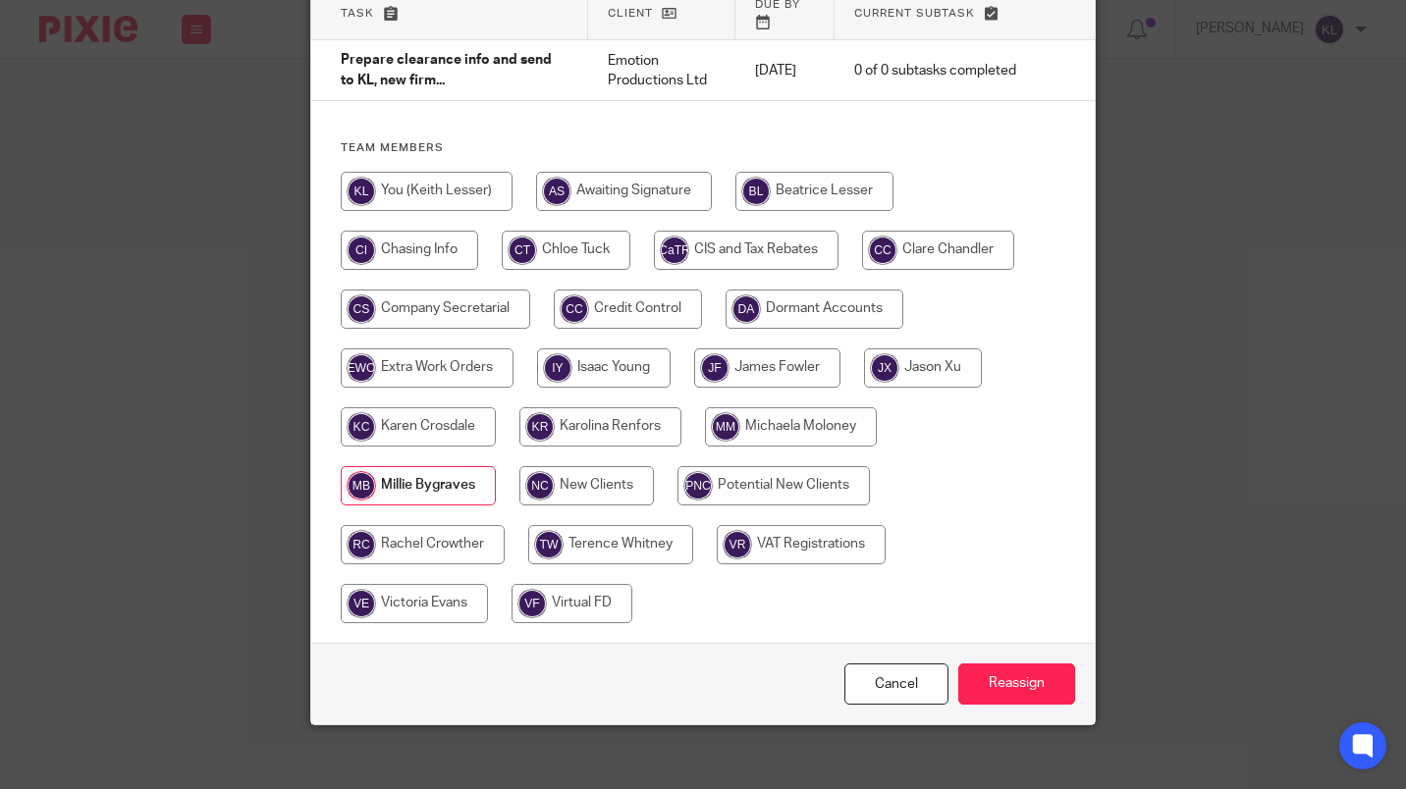
click at [1027, 667] on input "Reassign" at bounding box center [1016, 685] width 117 height 42
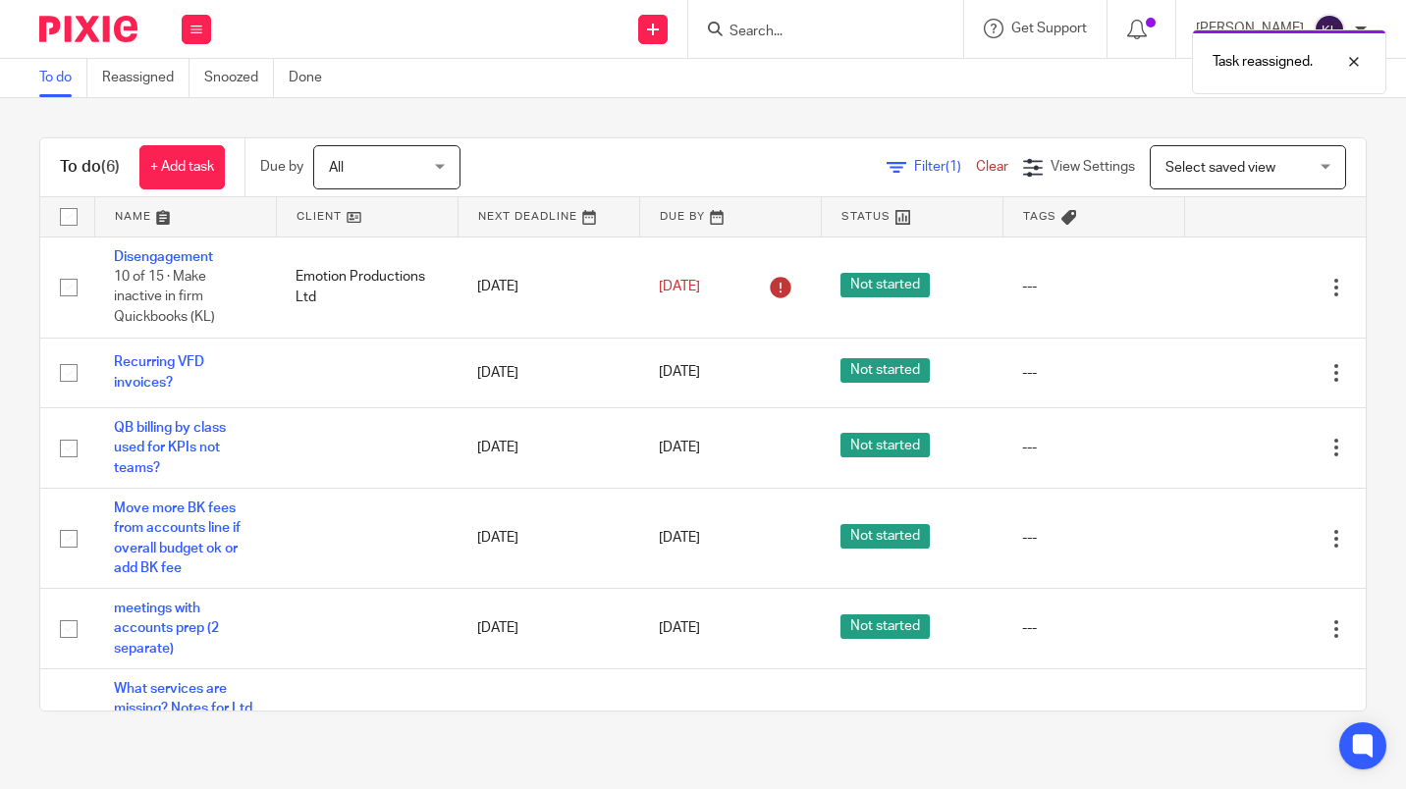
click at [349, 189] on div "All All" at bounding box center [386, 167] width 147 height 44
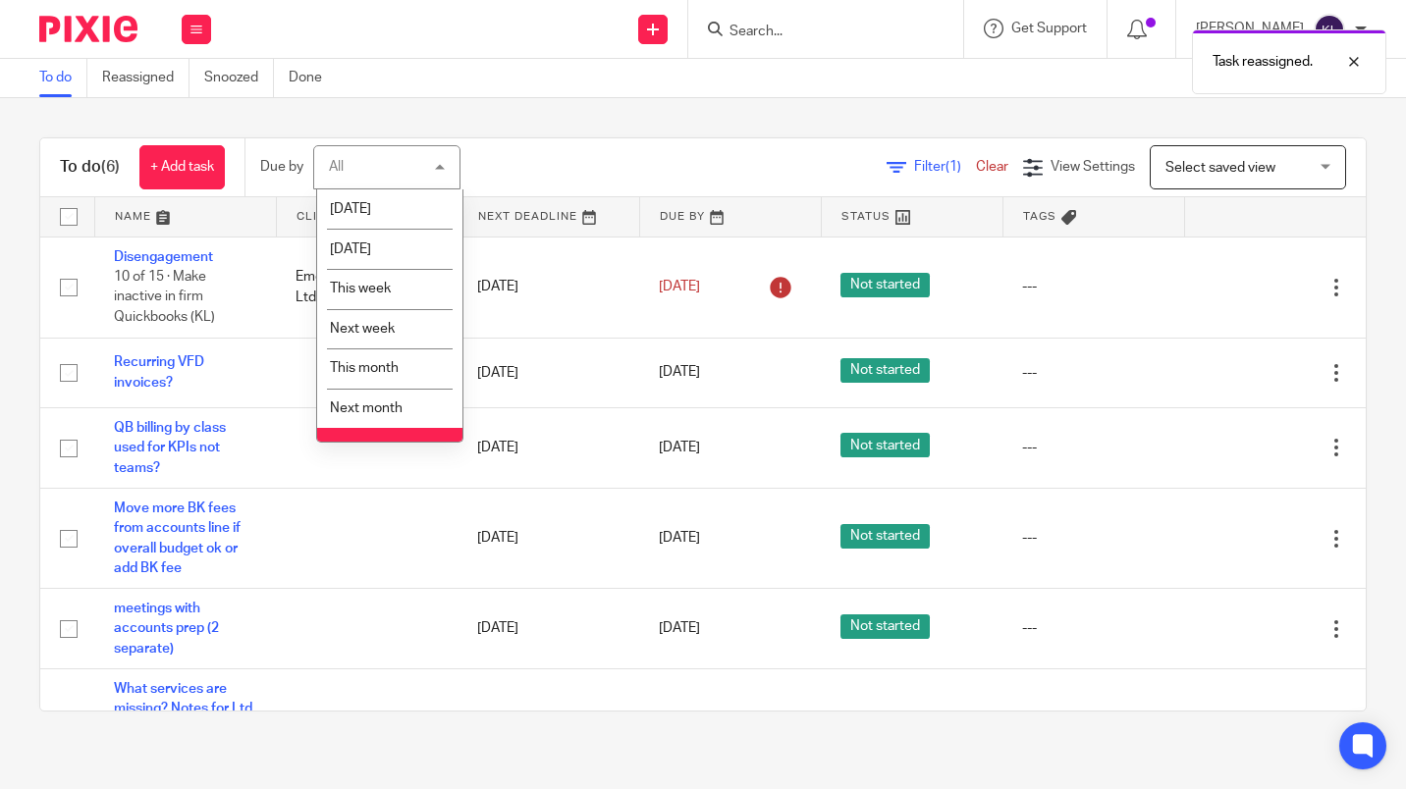
click at [349, 207] on span "Today" at bounding box center [350, 209] width 41 height 14
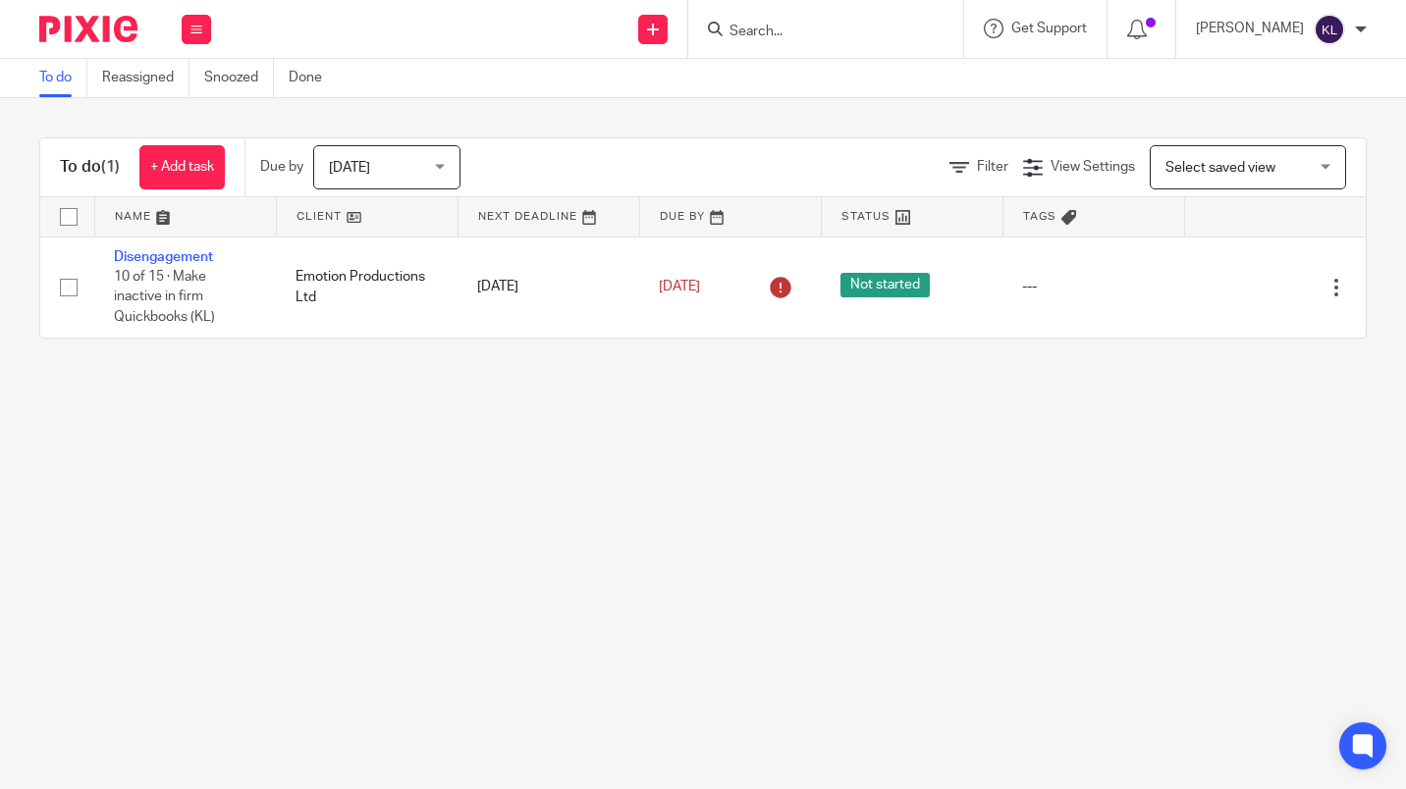
click at [146, 257] on link "Disengagement" at bounding box center [163, 257] width 99 height 14
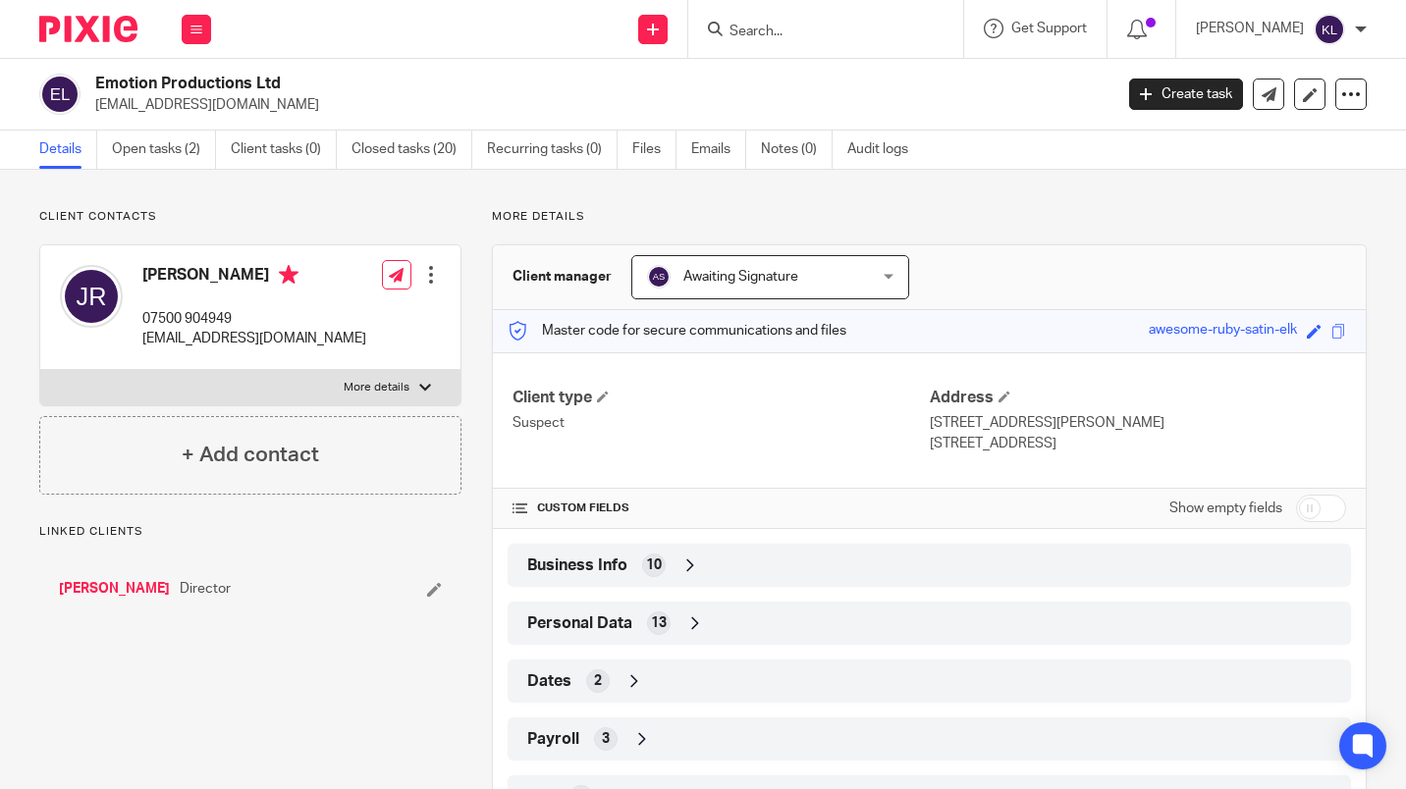
click at [388, 162] on link "Closed tasks (20)" at bounding box center [412, 150] width 121 height 38
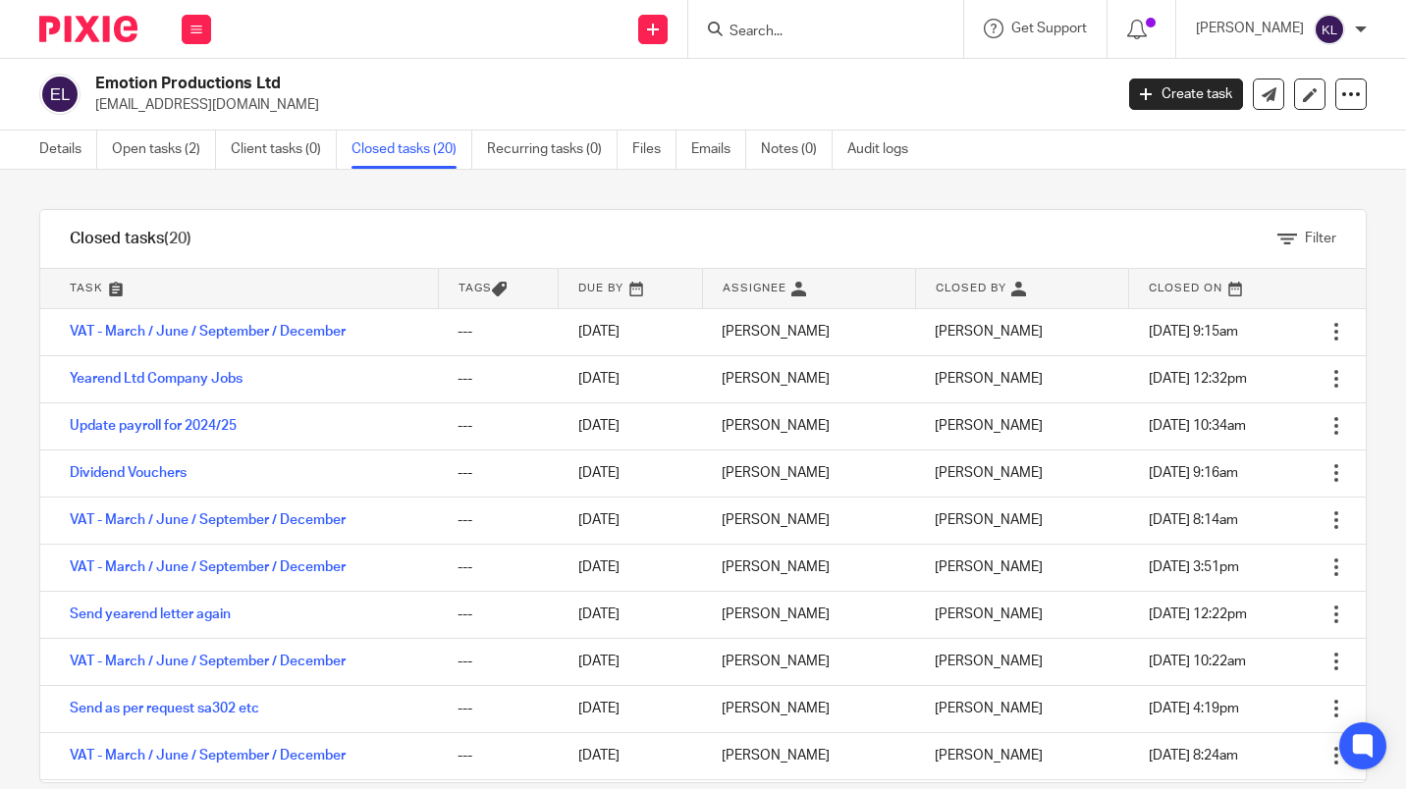
click at [152, 150] on link "Open tasks (2)" at bounding box center [164, 150] width 104 height 38
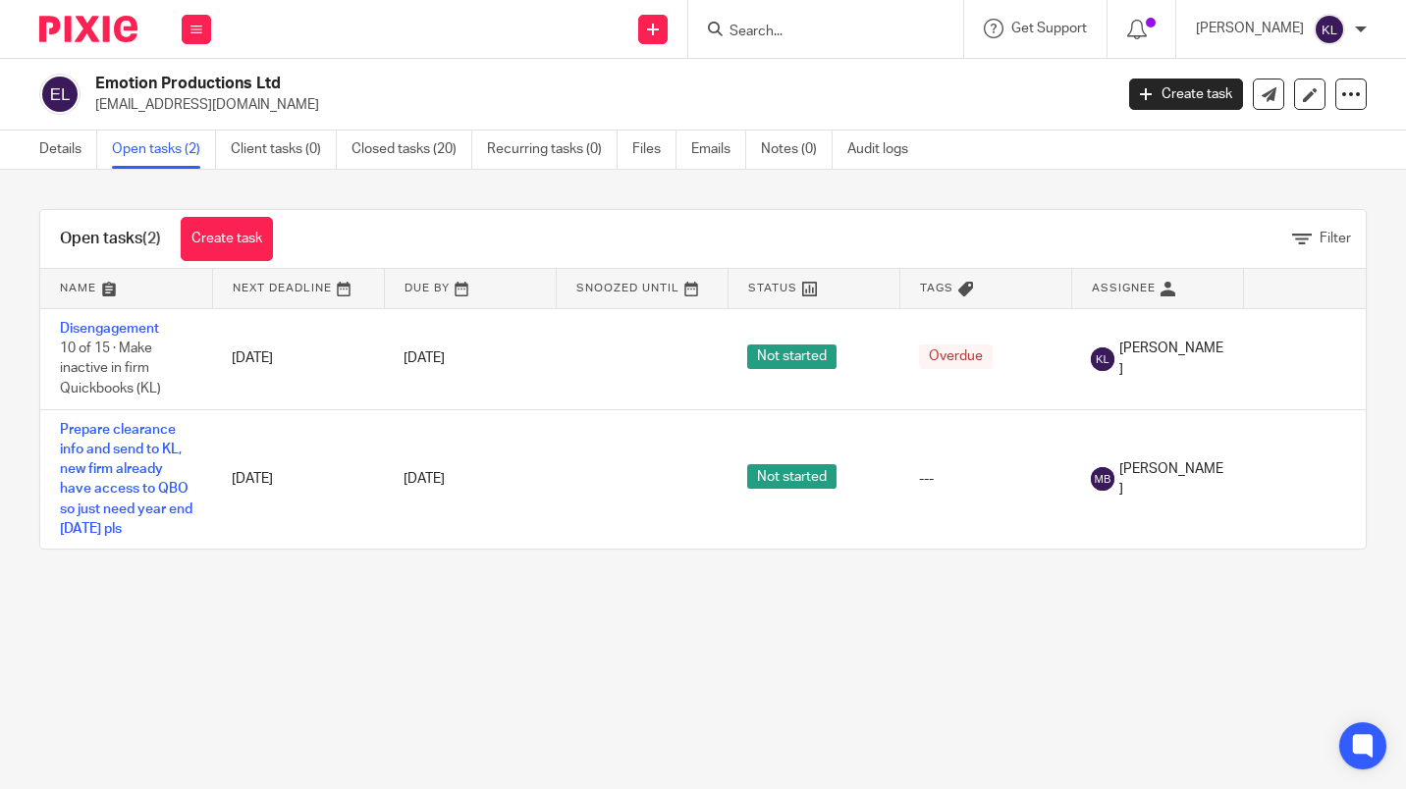
click at [125, 329] on link "Disengagement" at bounding box center [109, 329] width 99 height 14
click at [124, 331] on link "Disengagement" at bounding box center [109, 329] width 99 height 14
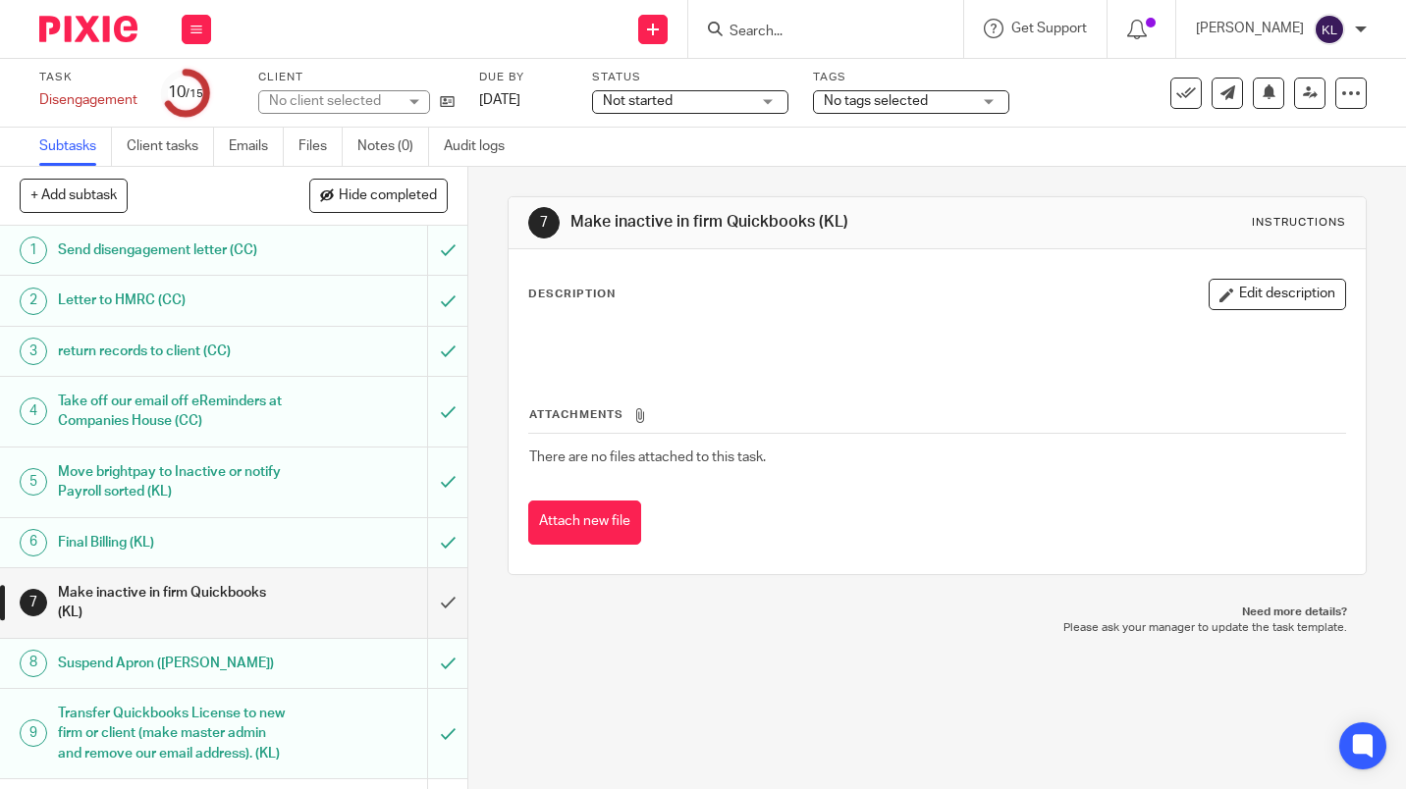
click at [431, 610] on input "submit" at bounding box center [233, 604] width 467 height 70
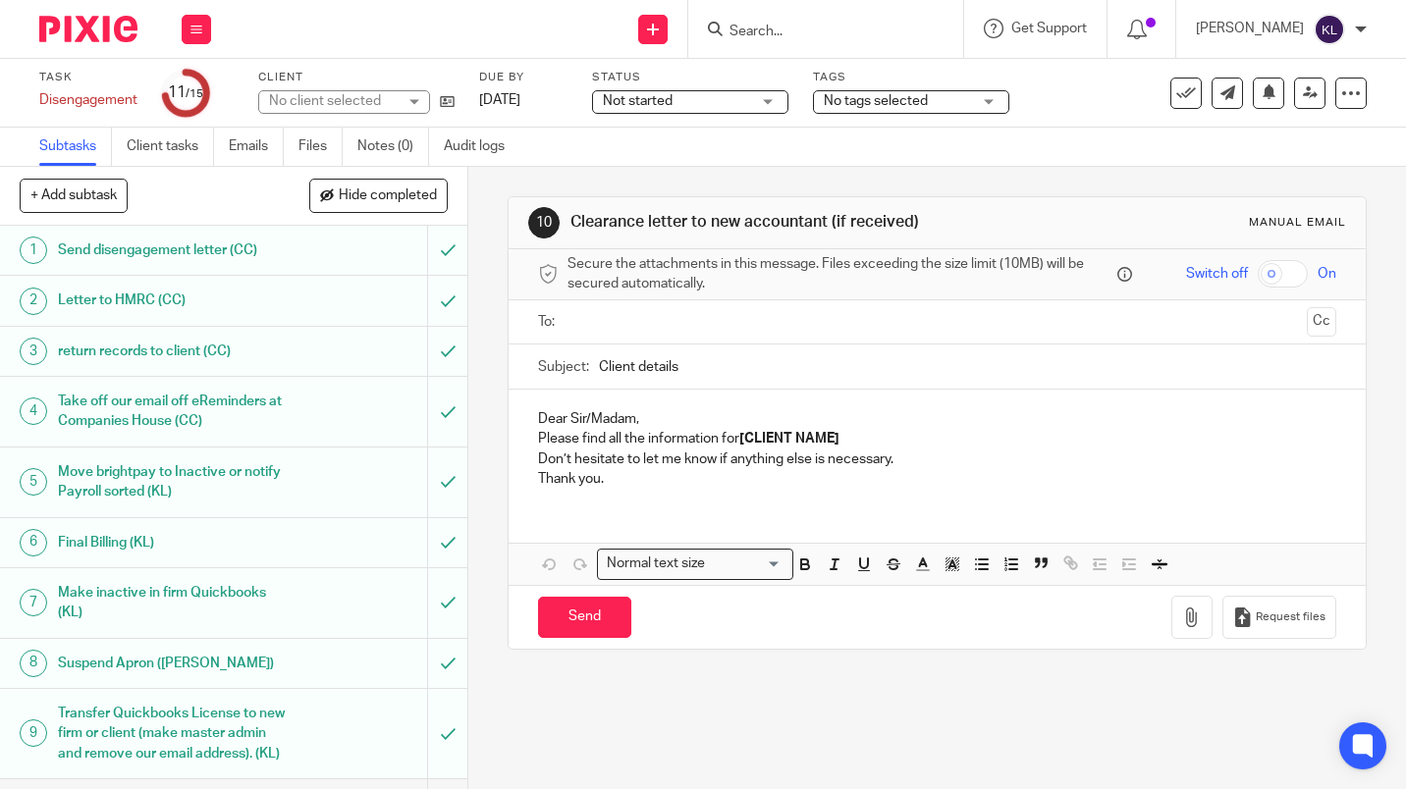
click at [534, 97] on link "[DATE]" at bounding box center [523, 100] width 88 height 21
